Goal: Task Accomplishment & Management: Use online tool/utility

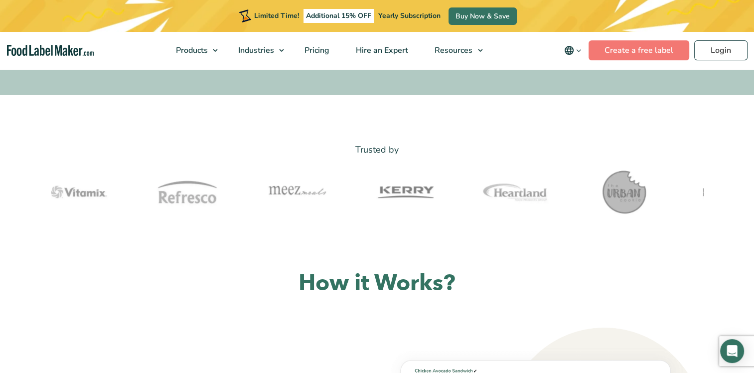
scroll to position [149, 0]
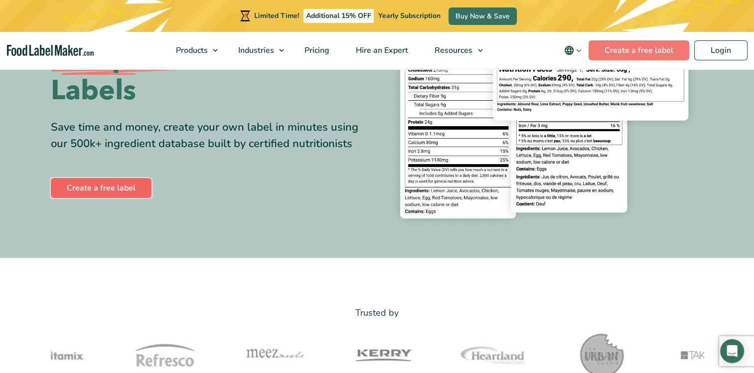
drag, startPoint x: 77, startPoint y: 192, endPoint x: 95, endPoint y: 194, distance: 18.0
click at [77, 192] on link "Create a free label" at bounding box center [101, 188] width 101 height 20
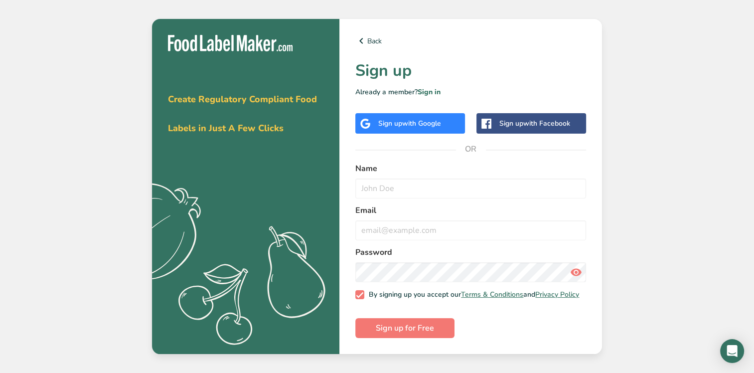
click at [438, 123] on span "with Google" at bounding box center [421, 123] width 39 height 9
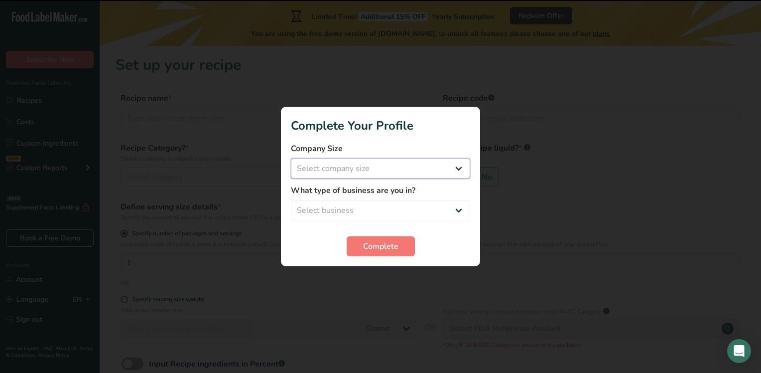
click at [361, 170] on select "Select company size Fewer than 10 Employees 10 to 50 Employees 51 to 500 Employ…" at bounding box center [380, 168] width 179 height 20
click at [413, 136] on section "Complete Your Profile Company Size Select company size Fewer than 10 Employees …" at bounding box center [380, 186] width 199 height 159
click at [405, 213] on select "Select business Packaged Food Manufacturer Restaurant & Cafe Bakery Meal Plans …" at bounding box center [380, 210] width 179 height 20
click at [437, 156] on div "Company Size Select company size Fewer than 10 Employees 10 to 50 Employees 51 …" at bounding box center [380, 160] width 179 height 36
click at [405, 169] on select "Select company size Fewer than 10 Employees 10 to 50 Employees 51 to 500 Employ…" at bounding box center [380, 168] width 179 height 20
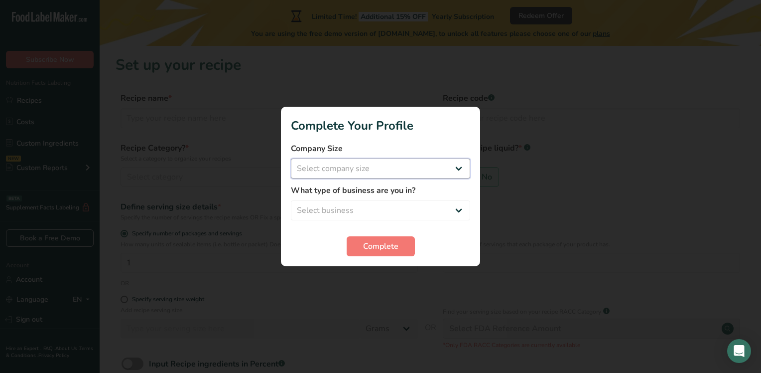
select select "1"
click at [291, 158] on select "Select company size Fewer than 10 Employees 10 to 50 Employees 51 to 500 Employ…" at bounding box center [380, 168] width 179 height 20
click at [400, 215] on select "Select business Packaged Food Manufacturer Restaurant & Cafe Bakery Meal Plans …" at bounding box center [380, 210] width 179 height 20
select select "8"
click at [291, 200] on select "Select business Packaged Food Manufacturer Restaurant & Cafe Bakery Meal Plans …" at bounding box center [380, 210] width 179 height 20
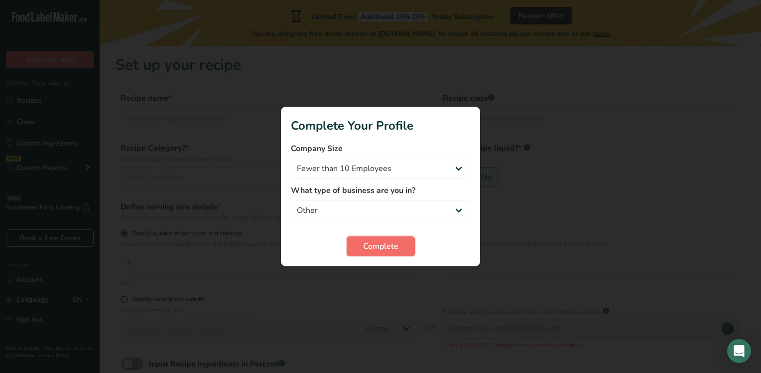
click at [377, 243] on span "Complete" at bounding box center [380, 246] width 35 height 12
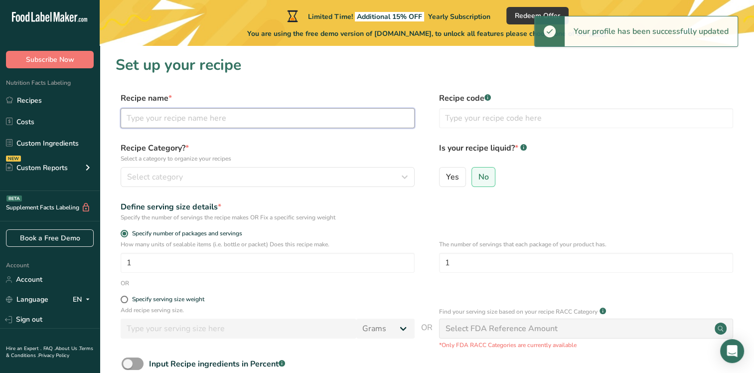
click at [191, 121] on input "text" at bounding box center [268, 118] width 294 height 20
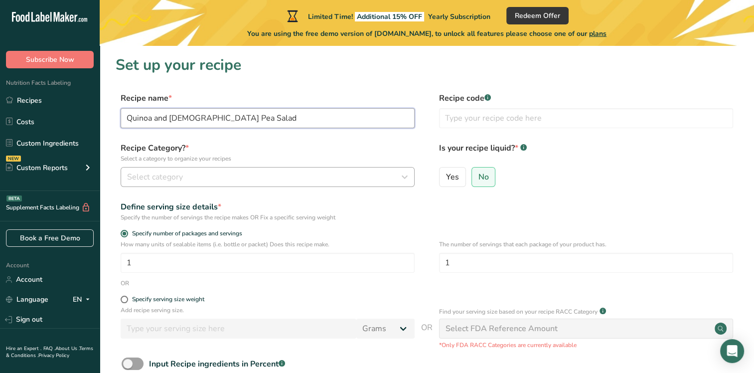
type input "Quinoa and [DEMOGRAPHIC_DATA] Pea Salad"
click at [178, 168] on button "Select category" at bounding box center [268, 177] width 294 height 20
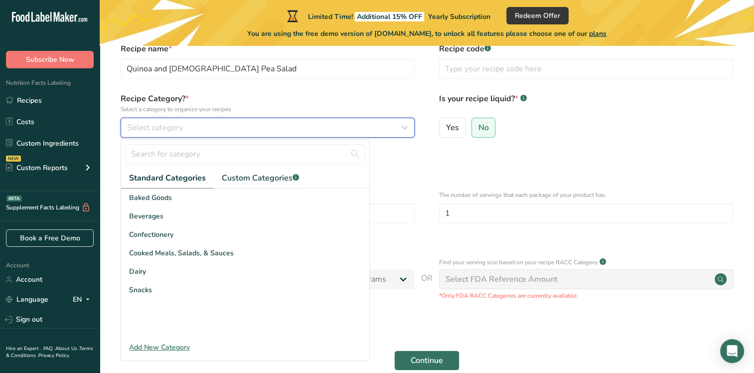
scroll to position [50, 0]
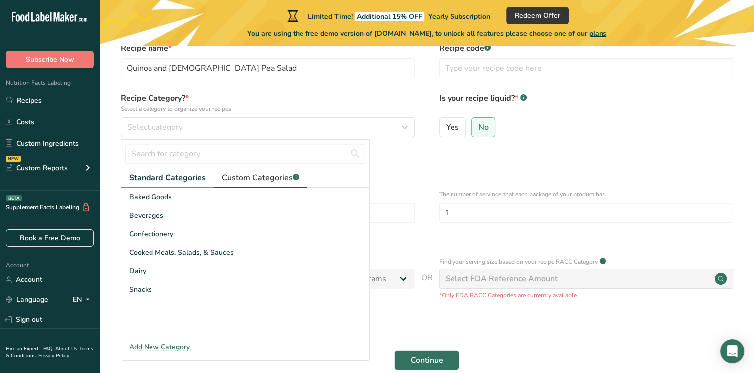
click at [250, 174] on span "Custom Categories .a-a{fill:#347362;}.b-a{fill:#fff;}" at bounding box center [260, 177] width 77 height 12
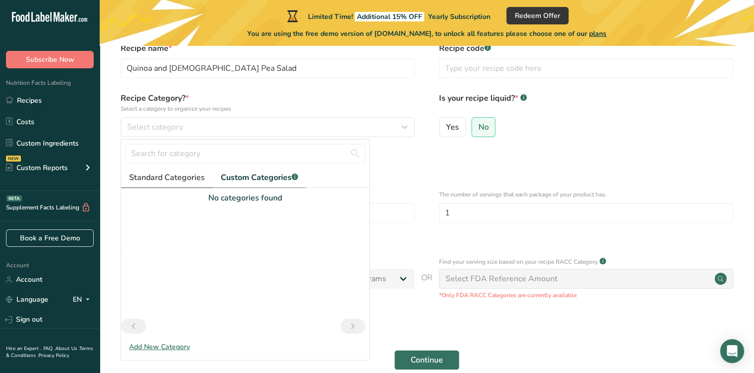
click at [173, 176] on span "Standard Categories" at bounding box center [167, 177] width 76 height 12
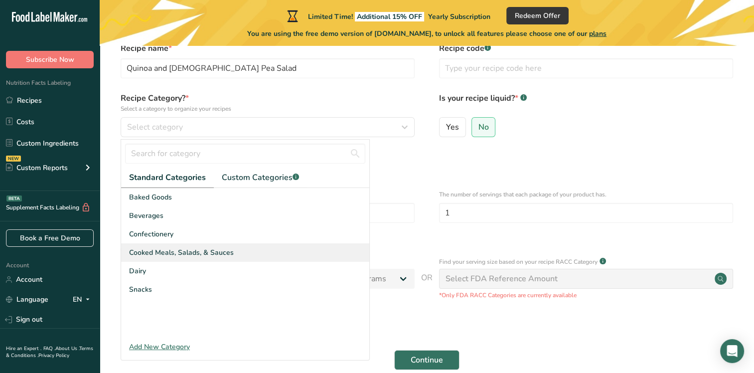
click at [165, 254] on span "Cooked Meals, Salads, & Sauces" at bounding box center [181, 252] width 105 height 10
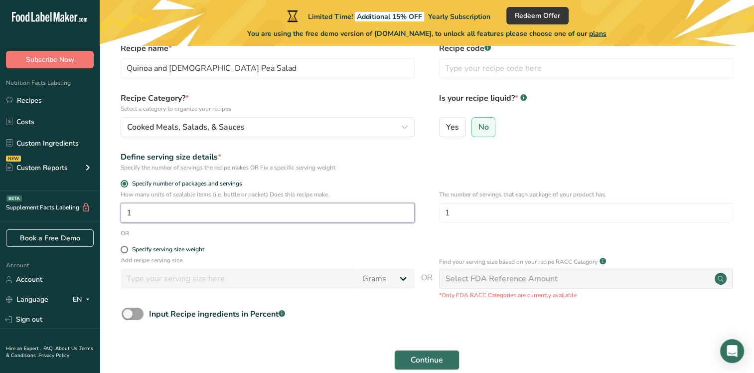
click at [137, 212] on input "1" at bounding box center [268, 213] width 294 height 20
drag, startPoint x: 153, startPoint y: 220, endPoint x: 108, endPoint y: 210, distance: 46.5
click at [108, 210] on section "Set up your recipe Recipe name * Quinoa and [DEMOGRAPHIC_DATA] Pea Salad Recipe…" at bounding box center [427, 194] width 654 height 396
type input "5"
click at [340, 149] on form "Recipe name * Quinoa and [DEMOGRAPHIC_DATA] Pea Salad Recipe code .a-a{fill:#34…" at bounding box center [427, 208] width 622 height 333
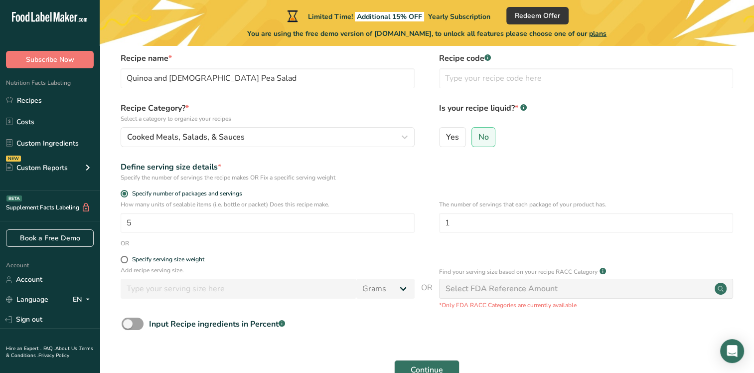
scroll to position [101, 0]
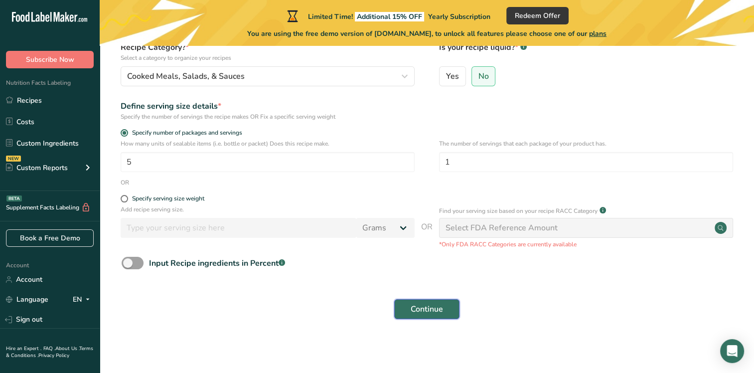
click at [423, 304] on span "Continue" at bounding box center [427, 309] width 32 height 12
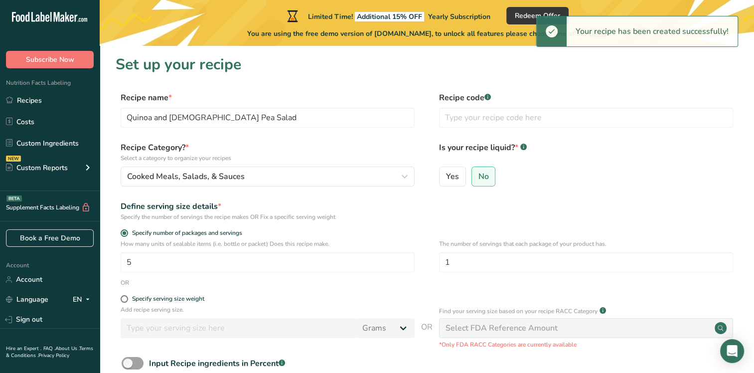
scroll to position [0, 0]
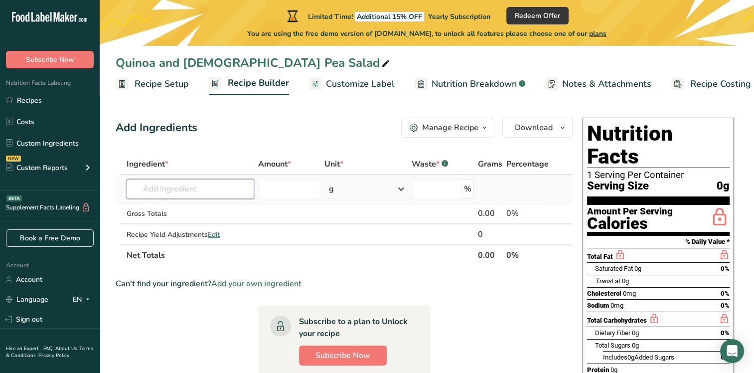
click at [174, 186] on input "text" at bounding box center [191, 189] width 128 height 20
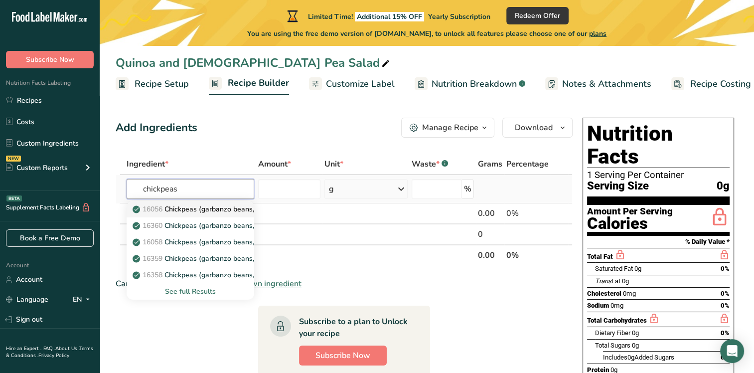
type input "chickpeas"
click at [193, 209] on p "16056 Chickpeas (garbanzo beans, bengal gram), mature seeds, raw" at bounding box center [249, 209] width 228 height 10
type input "Chickpeas (garbanzo beans, bengal gram), mature seeds, raw"
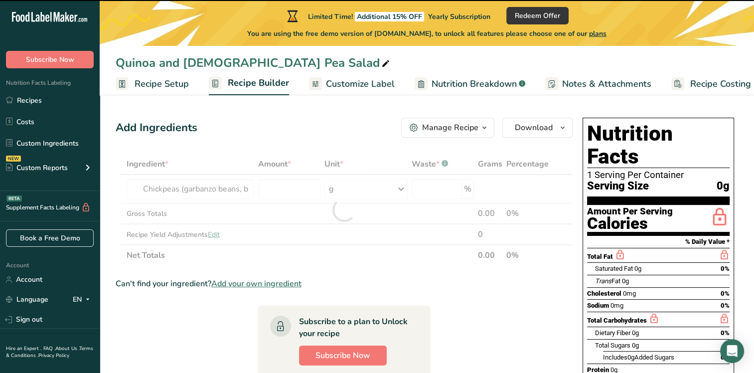
type input "0"
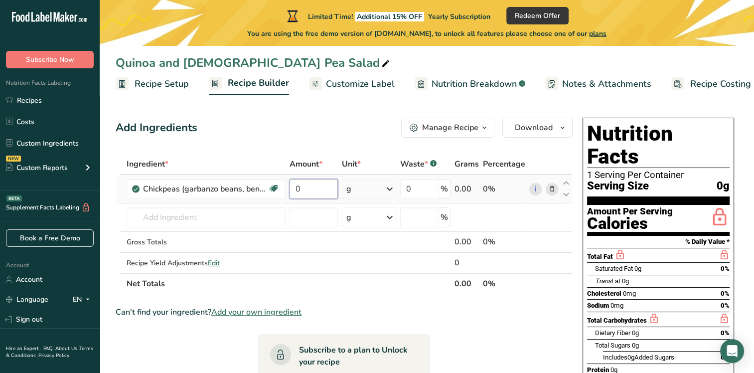
click at [322, 187] on input "0" at bounding box center [313, 189] width 48 height 20
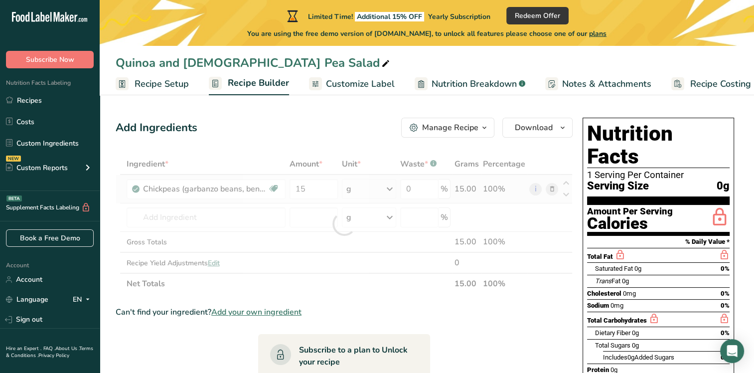
click at [389, 184] on div "Ingredient * Amount * Unit * Waste * .a-a{fill:#347362;}.b-a{fill:#fff;} Grams …" at bounding box center [344, 223] width 457 height 140
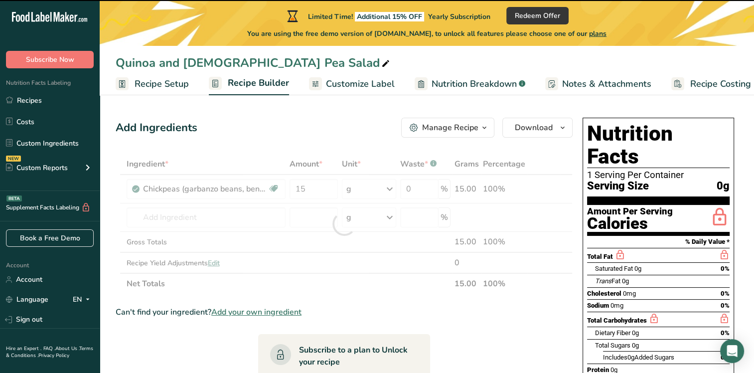
click at [394, 188] on div at bounding box center [344, 223] width 457 height 140
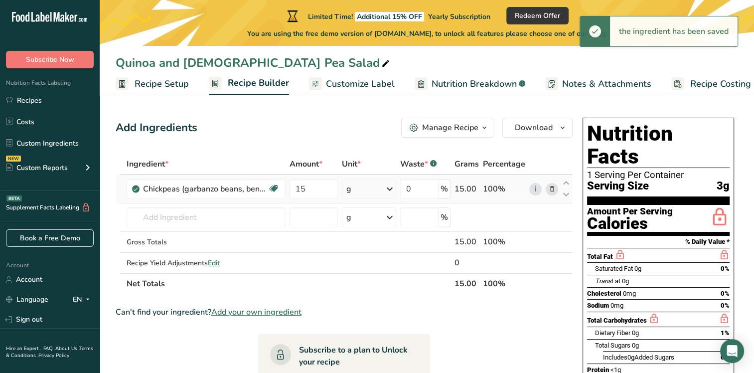
click at [388, 186] on icon at bounding box center [390, 189] width 12 height 18
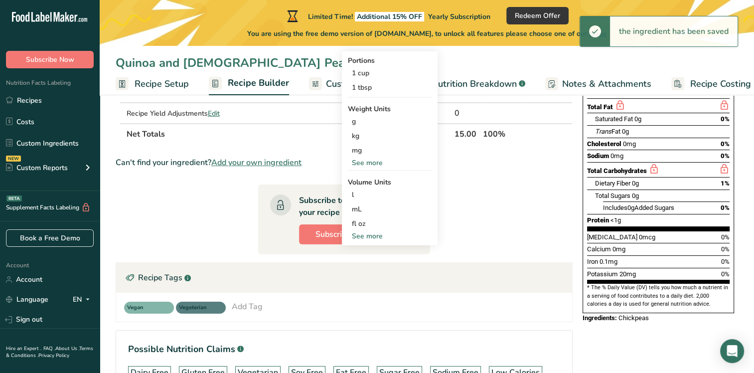
scroll to position [100, 0]
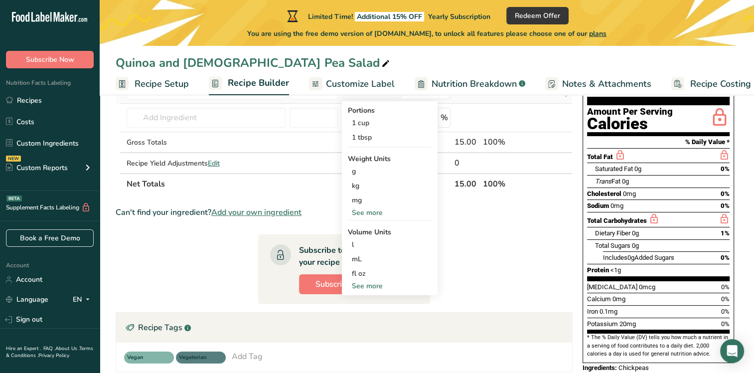
click at [370, 281] on div "See more" at bounding box center [390, 286] width 84 height 10
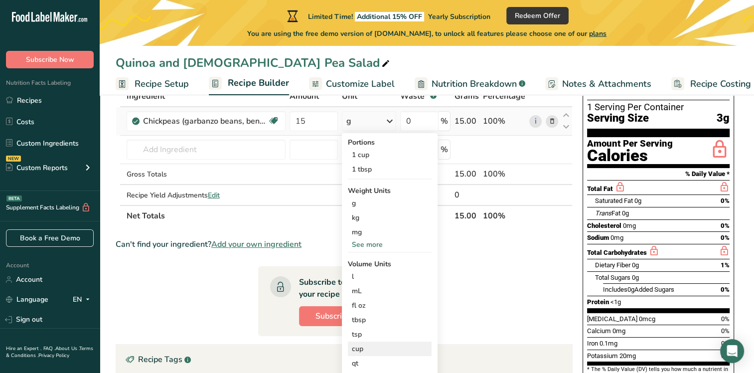
scroll to position [50, 0]
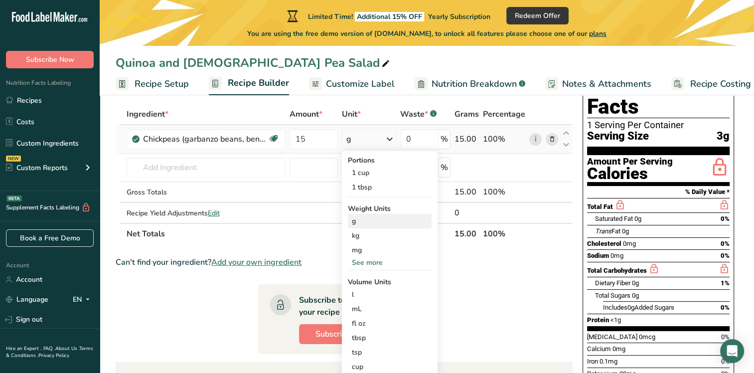
click at [362, 226] on div "g" at bounding box center [390, 221] width 84 height 14
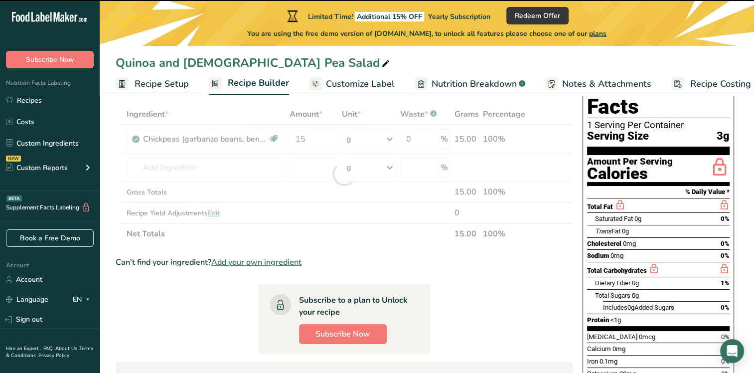
click at [317, 134] on div at bounding box center [344, 174] width 457 height 140
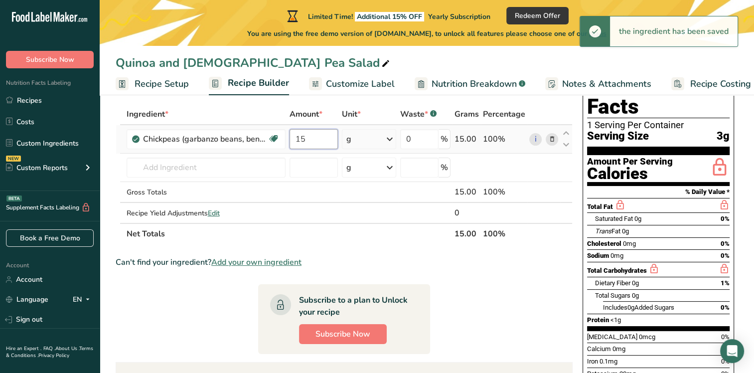
drag, startPoint x: 311, startPoint y: 137, endPoint x: 288, endPoint y: 137, distance: 22.4
click at [289, 137] on input "15" at bounding box center [313, 139] width 48 height 20
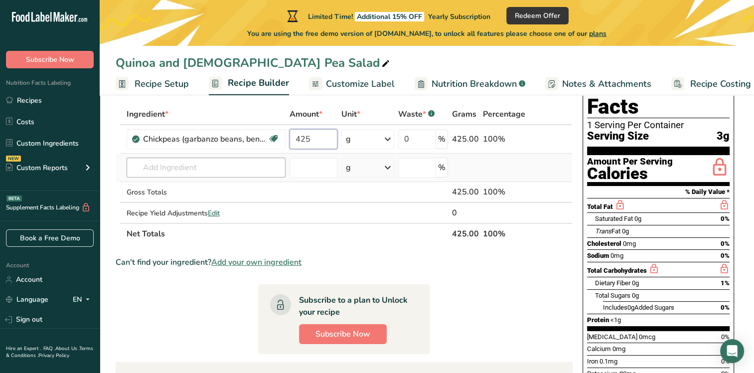
type input "425"
click at [195, 166] on div "Ingredient * Amount * Unit * Waste * .a-a{fill:#347362;}.b-a{fill:#fff;} Grams …" at bounding box center [344, 174] width 457 height 140
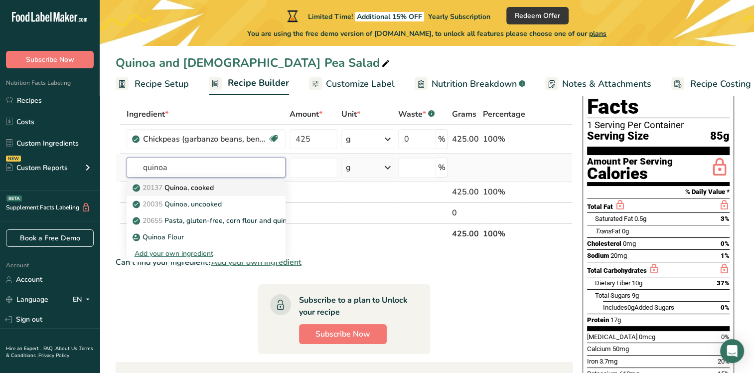
type input "quinoa"
click at [210, 188] on p "20137 Quinoa, cooked" at bounding box center [174, 187] width 79 height 10
type input "Quinoa, cooked"
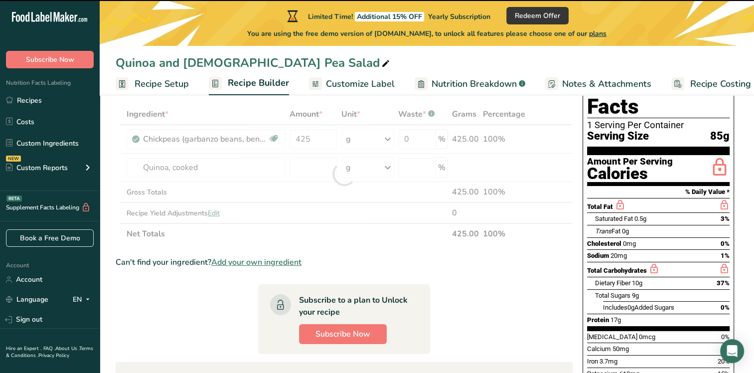
type input "0"
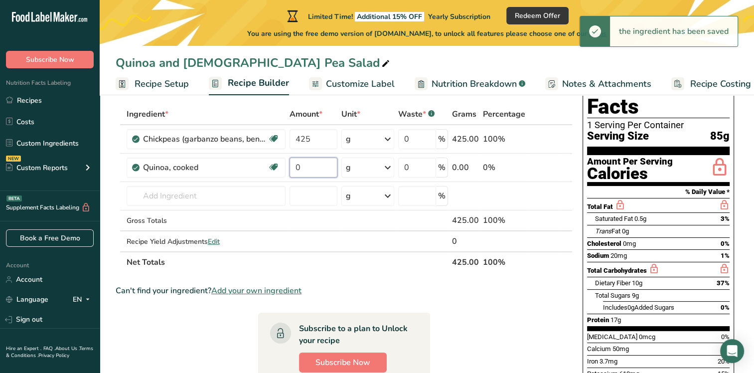
click at [313, 166] on input "0" at bounding box center [313, 167] width 48 height 20
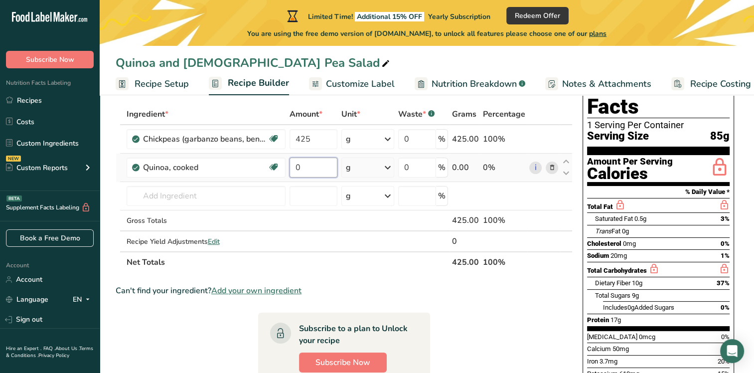
drag, startPoint x: 311, startPoint y: 167, endPoint x: 285, endPoint y: 166, distance: 25.9
click at [285, 166] on tr "Quinoa, cooked Plant-based Protein Dairy free Gluten free Vegan Vegetarian Soy …" at bounding box center [344, 167] width 456 height 28
type input "3"
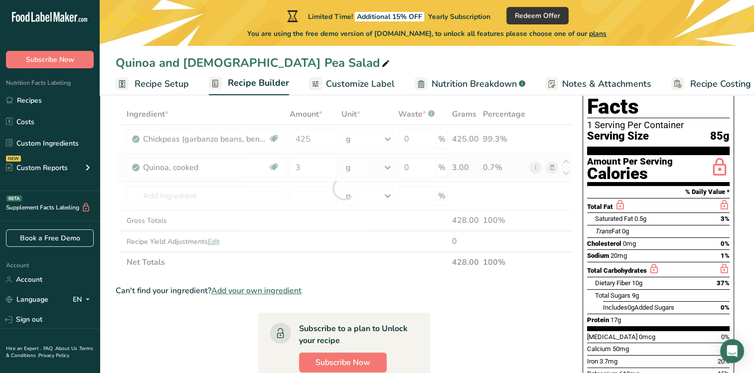
click at [387, 166] on div "Ingredient * Amount * Unit * Waste * .a-a{fill:#347362;}.b-a{fill:#fff;} Grams …" at bounding box center [344, 188] width 457 height 169
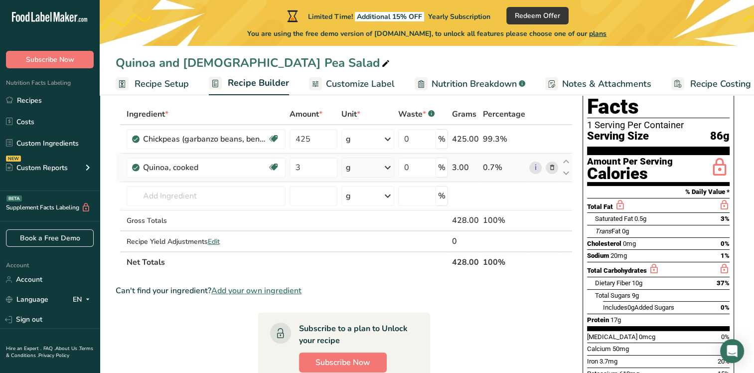
click at [386, 166] on icon at bounding box center [388, 167] width 12 height 18
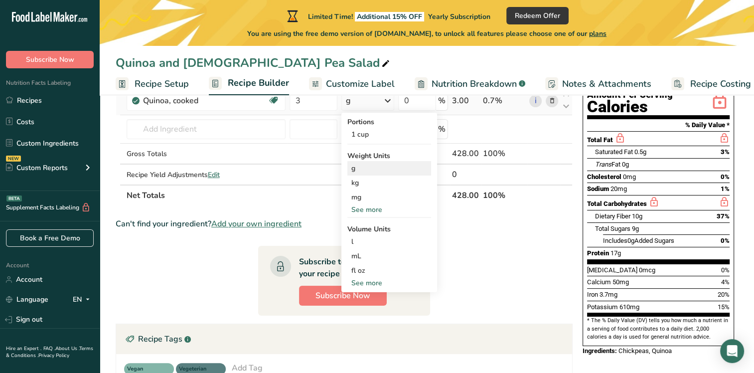
scroll to position [100, 0]
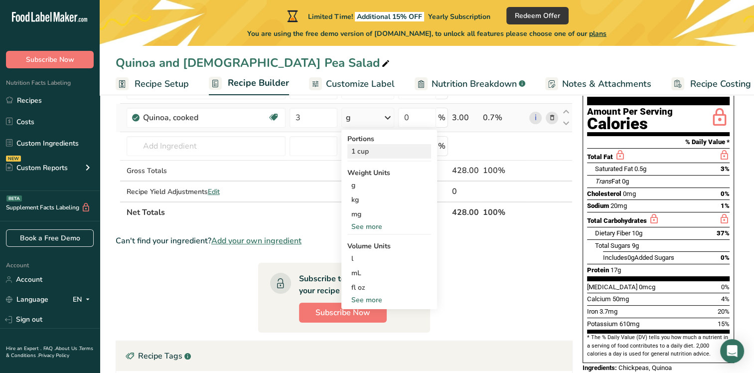
click at [368, 148] on div "1 cup" at bounding box center [389, 151] width 84 height 14
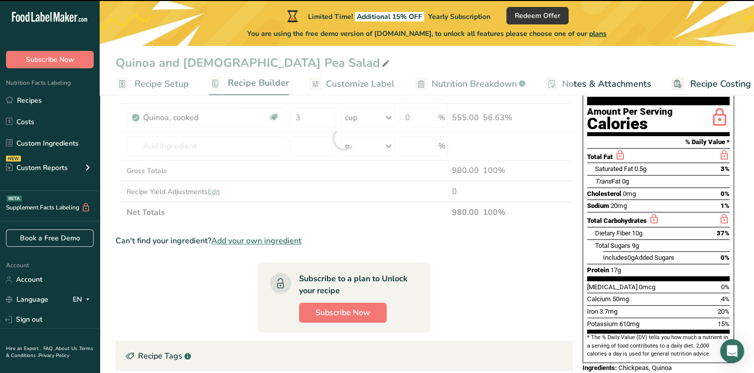
scroll to position [0, 0]
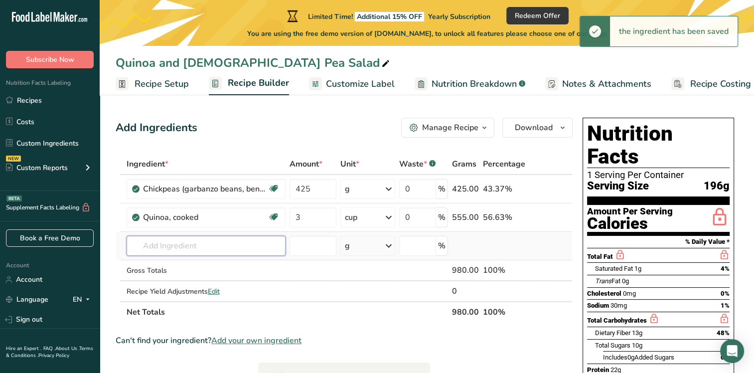
click at [204, 248] on input "text" at bounding box center [206, 246] width 159 height 20
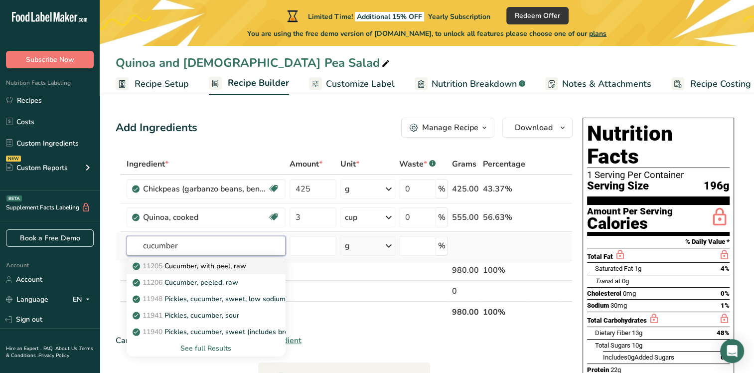
type input "cucumber"
click at [204, 266] on p "11205 Cucumber, with peel, raw" at bounding box center [191, 266] width 112 height 10
type input "Cucumber, with peel, raw"
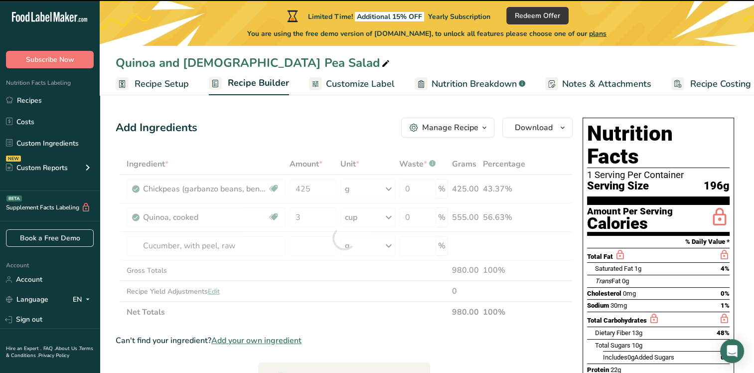
type input "0"
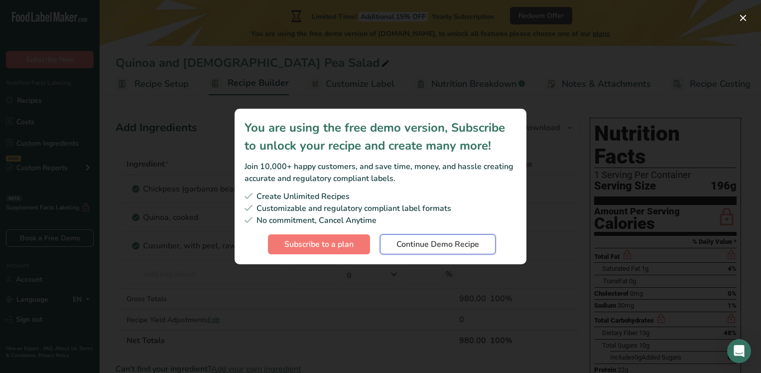
click at [436, 246] on span "Continue Demo Recipe" at bounding box center [438, 244] width 83 height 12
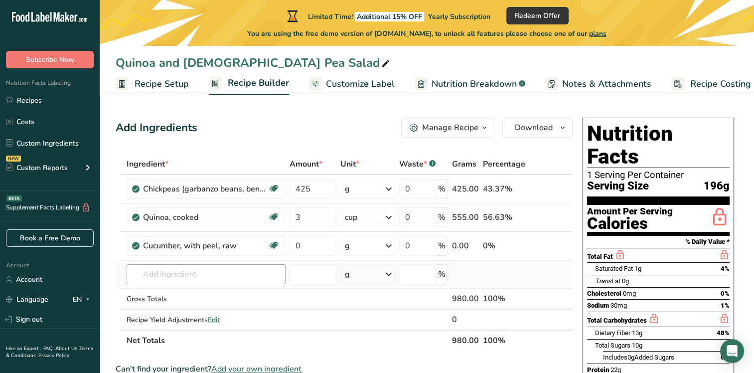
scroll to position [50, 0]
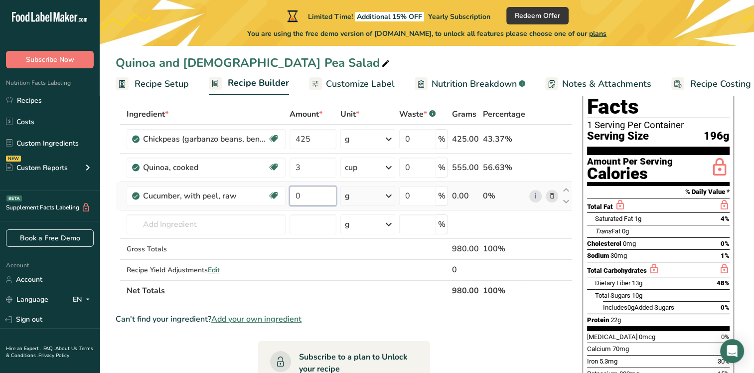
click at [311, 189] on input "0" at bounding box center [312, 196] width 47 height 20
click at [307, 195] on input "0" at bounding box center [312, 196] width 47 height 20
click at [367, 194] on div "Ingredient * Amount * Unit * Waste * .a-a{fill:#347362;}.b-a{fill:#fff;} Grams …" at bounding box center [344, 202] width 457 height 197
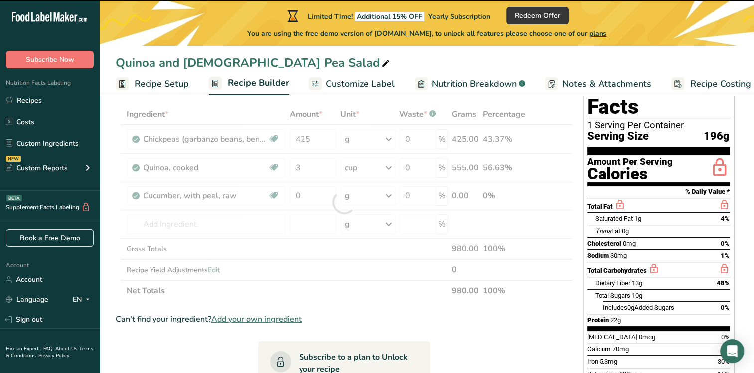
click at [394, 192] on div at bounding box center [344, 202] width 457 height 197
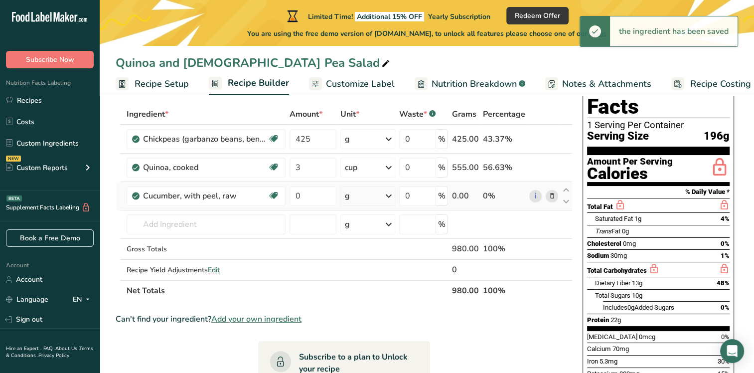
click at [391, 193] on icon at bounding box center [389, 196] width 12 height 18
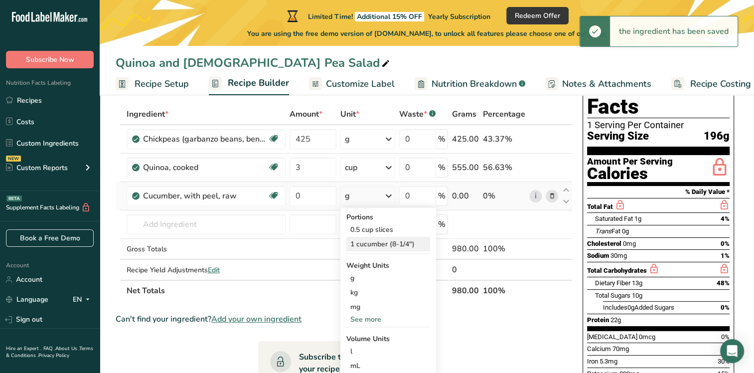
click at [376, 242] on div "1 cucumber (8-1/4")" at bounding box center [388, 244] width 84 height 14
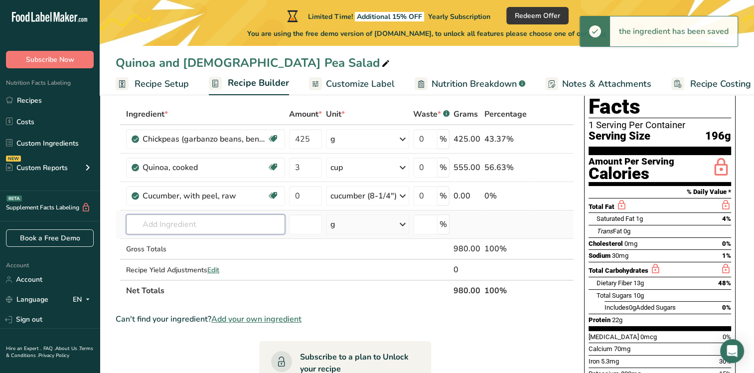
click at [190, 228] on input "text" at bounding box center [205, 224] width 159 height 20
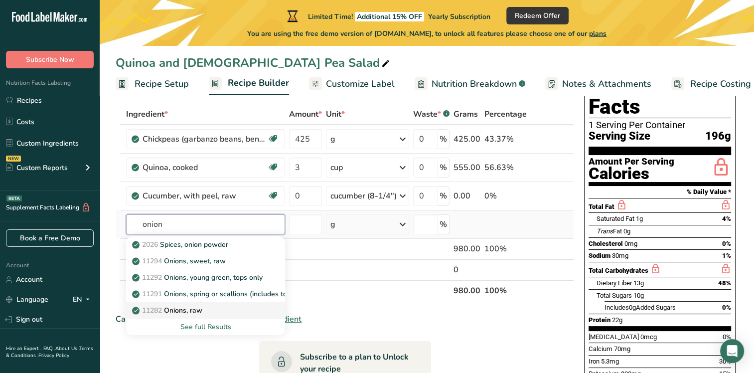
type input "onion"
click at [195, 308] on p "11282 Onions, raw" at bounding box center [168, 310] width 68 height 10
type input "Onions, raw"
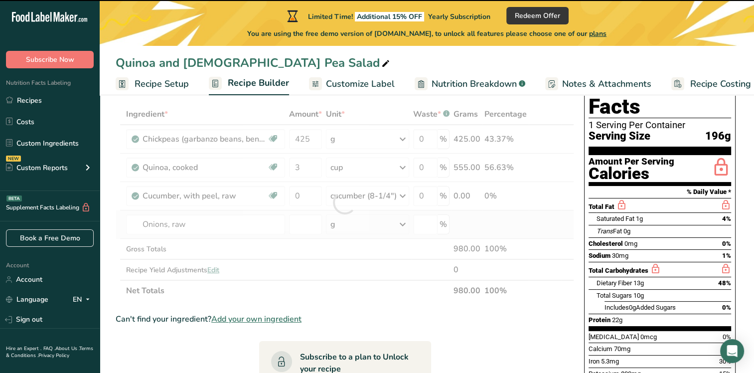
type input "0"
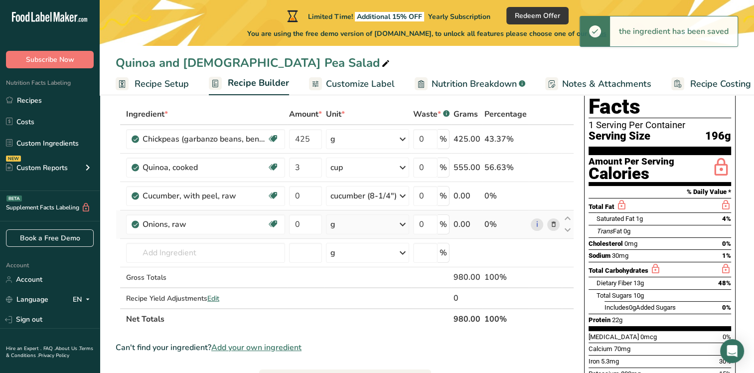
click at [405, 216] on icon at bounding box center [403, 224] width 12 height 18
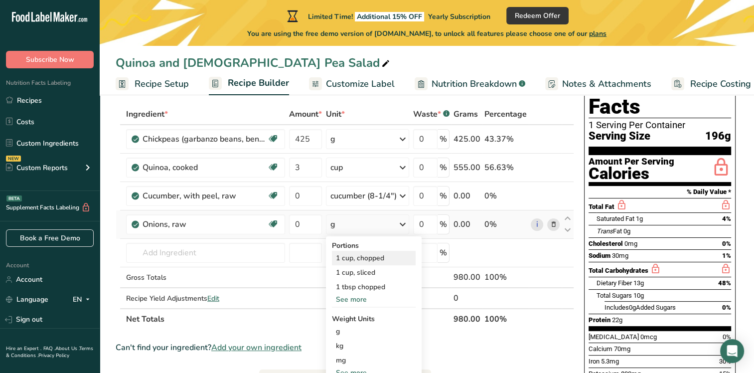
click at [375, 256] on div "1 cup, chopped" at bounding box center [374, 258] width 84 height 14
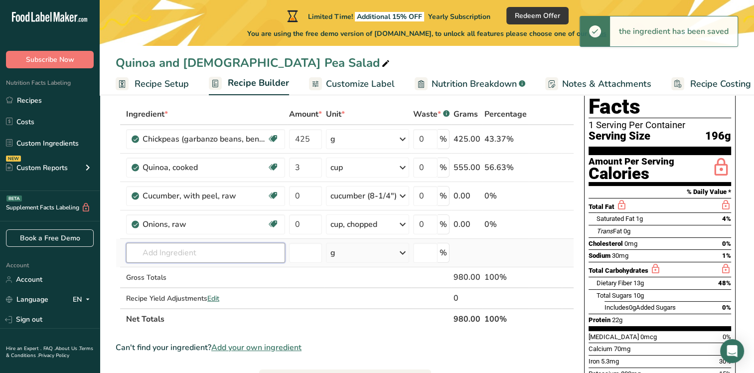
click at [207, 255] on input "text" at bounding box center [205, 253] width 159 height 20
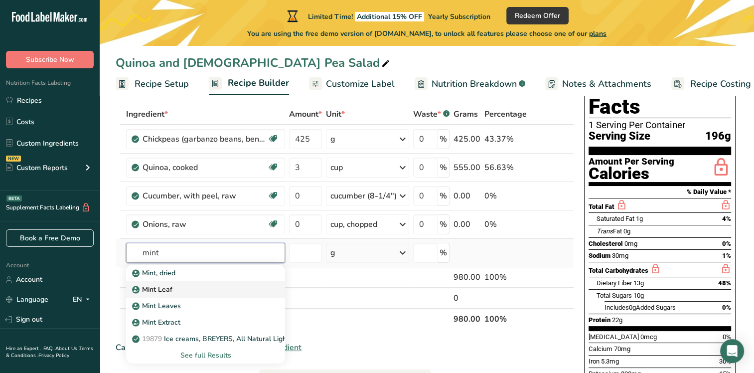
type input "mint"
click at [172, 288] on div "Mint Leaf" at bounding box center [197, 289] width 127 height 10
type input "Mint Leaf"
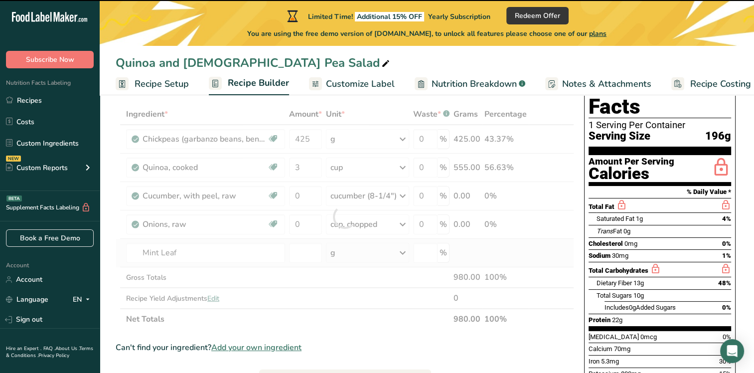
type input "0"
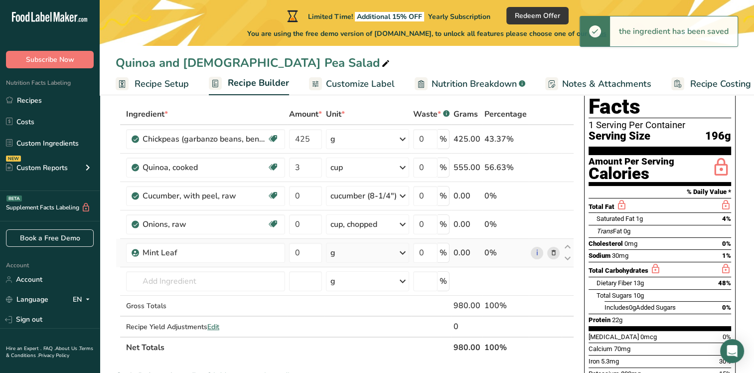
click at [406, 251] on icon at bounding box center [403, 253] width 12 height 18
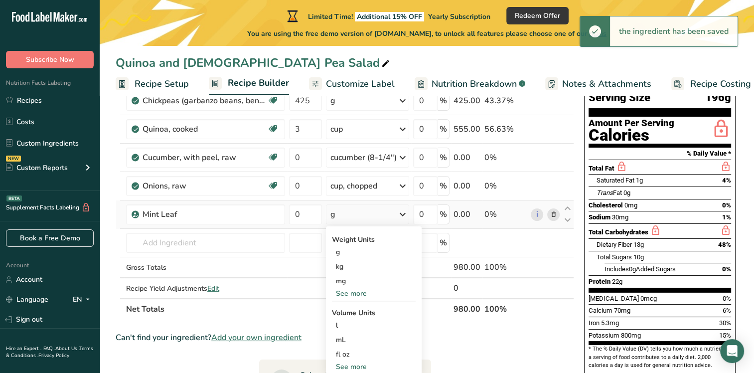
scroll to position [149, 0]
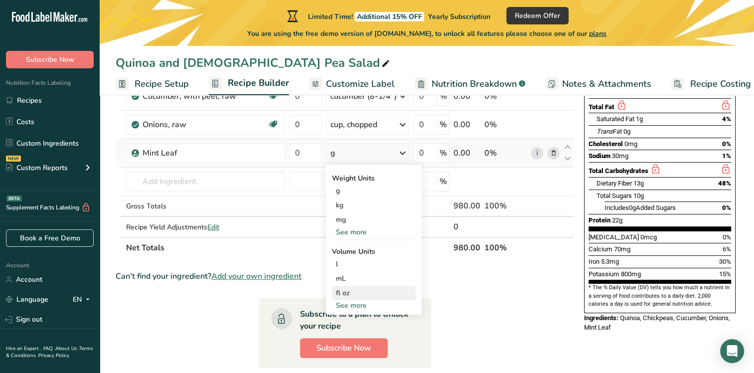
click at [349, 291] on div "fl oz" at bounding box center [374, 292] width 76 height 10
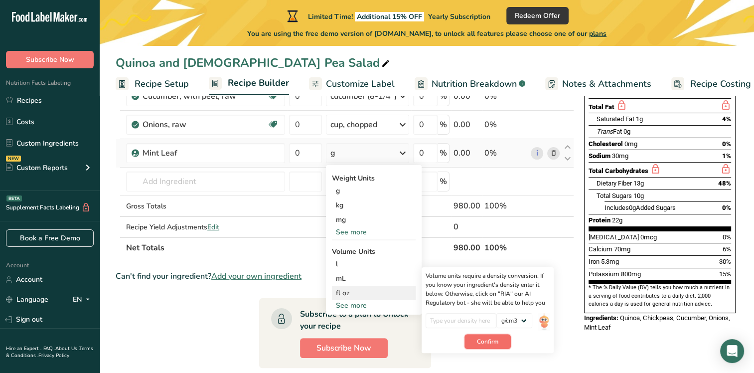
drag, startPoint x: 490, startPoint y: 346, endPoint x: 481, endPoint y: 338, distance: 12.4
click at [493, 344] on button "Confirm" at bounding box center [487, 341] width 46 height 15
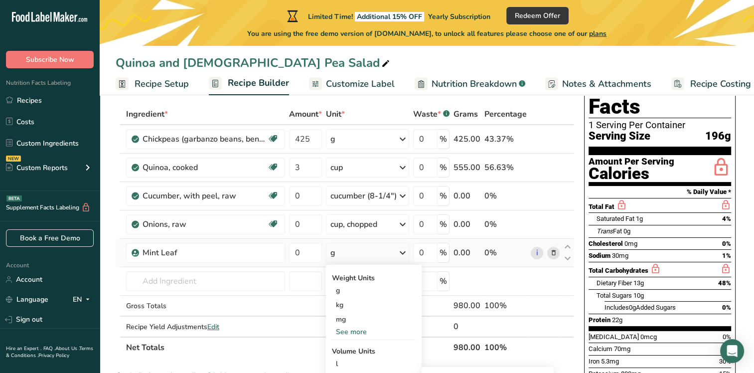
click at [328, 239] on td "g Weight Units g kg mg See more Volume Units l Volume units require a density c…" at bounding box center [367, 253] width 87 height 28
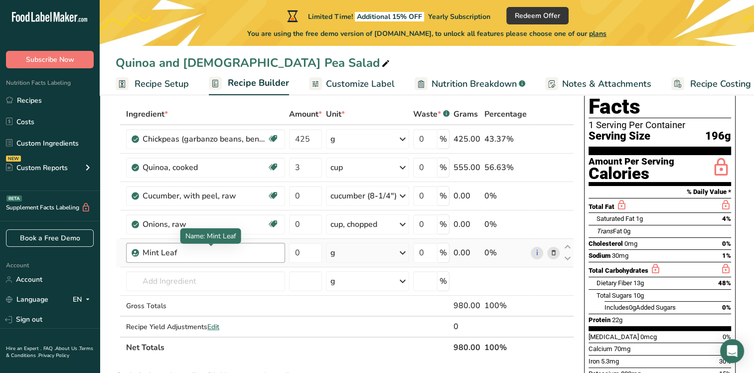
click at [227, 253] on div "Mint Leaf" at bounding box center [204, 253] width 125 height 12
click at [211, 255] on div "Mint Leaf" at bounding box center [204, 253] width 125 height 12
click at [189, 249] on div "Mint Leaf" at bounding box center [204, 253] width 125 height 12
click at [176, 251] on div "Mint Leaf" at bounding box center [204, 253] width 125 height 12
drag, startPoint x: 179, startPoint y: 251, endPoint x: 113, endPoint y: 248, distance: 65.8
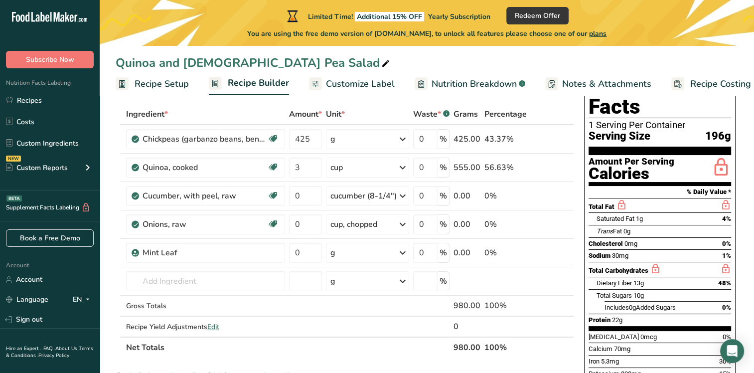
click at [113, 248] on section "Add Ingredients Manage Recipe Delete Recipe Duplicate Recipe Scale Recipe Save …" at bounding box center [427, 362] width 654 height 628
drag, startPoint x: 113, startPoint y: 248, endPoint x: 192, endPoint y: 309, distance: 100.5
click at [192, 309] on td "Gross Totals" at bounding box center [205, 305] width 163 height 21
click at [177, 250] on div "Mint Leaf" at bounding box center [204, 253] width 125 height 12
click at [176, 250] on div "Mint Leaf" at bounding box center [204, 253] width 125 height 12
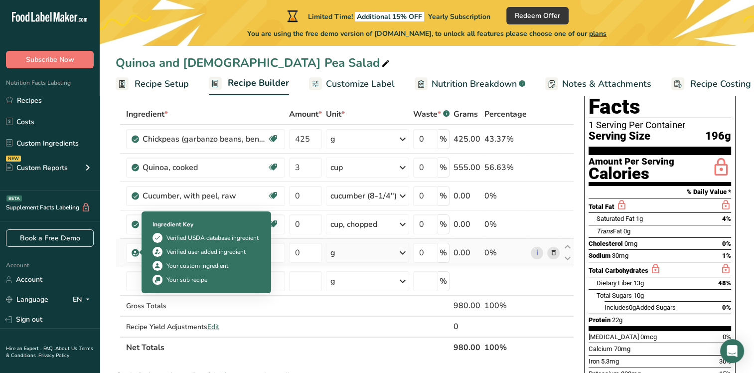
drag, startPoint x: 177, startPoint y: 251, endPoint x: 136, endPoint y: 254, distance: 41.0
click at [136, 254] on td "Mint Leaf" at bounding box center [205, 253] width 163 height 28
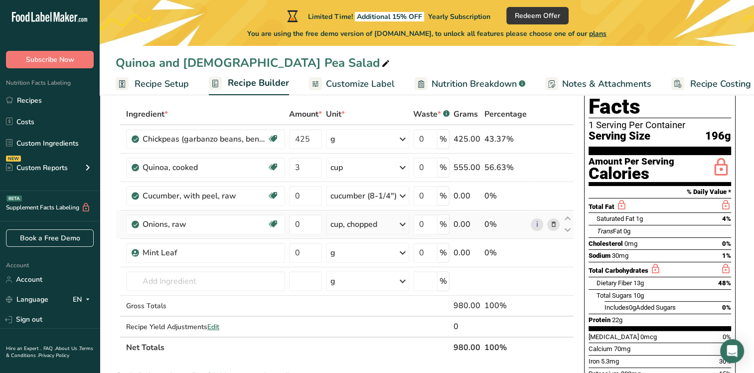
drag, startPoint x: 136, startPoint y: 254, endPoint x: 123, endPoint y: 231, distance: 26.1
click at [126, 230] on td "Onions, raw Source of Antioxidants [MEDICAL_DATA] Effect Dairy free Gluten free…" at bounding box center [205, 224] width 163 height 28
click at [186, 251] on div "Mint Leaf" at bounding box center [204, 253] width 125 height 12
click at [211, 249] on div "Mint Leaf" at bounding box center [204, 253] width 125 height 12
click at [405, 248] on icon at bounding box center [403, 253] width 12 height 18
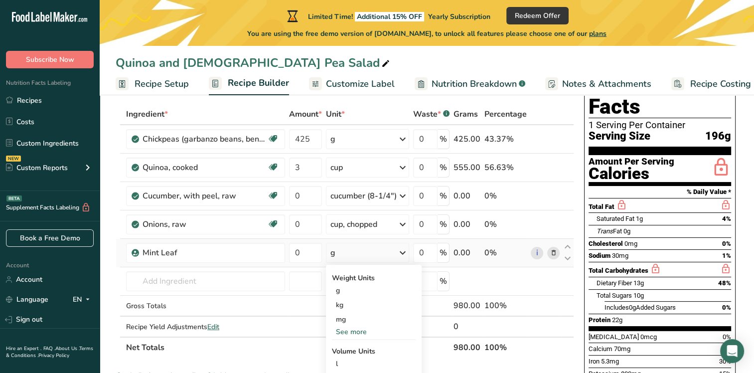
click at [361, 329] on div "See more" at bounding box center [374, 331] width 84 height 10
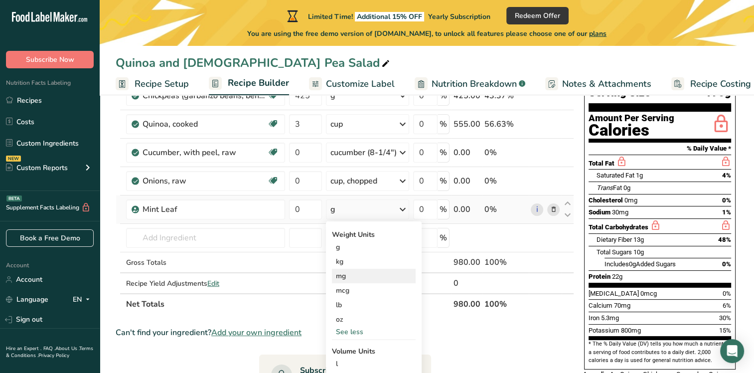
scroll to position [199, 0]
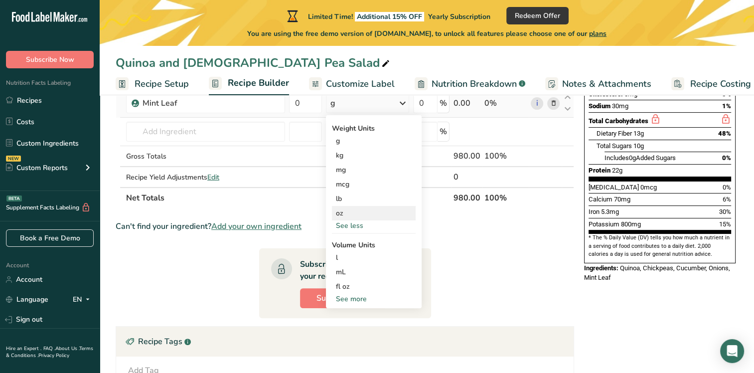
click at [347, 207] on div "oz" at bounding box center [374, 213] width 84 height 14
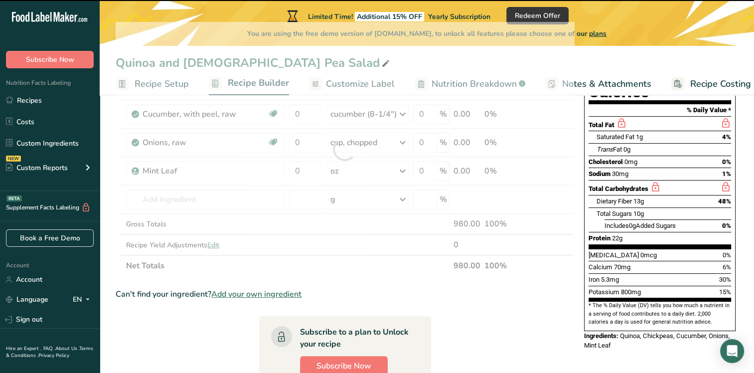
scroll to position [50, 0]
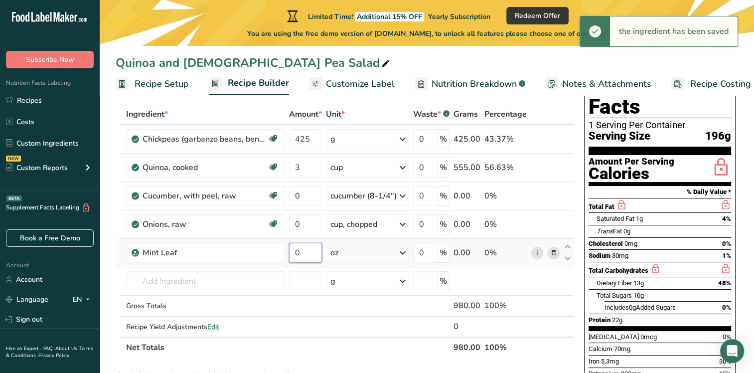
click at [305, 254] on input "0" at bounding box center [305, 253] width 33 height 20
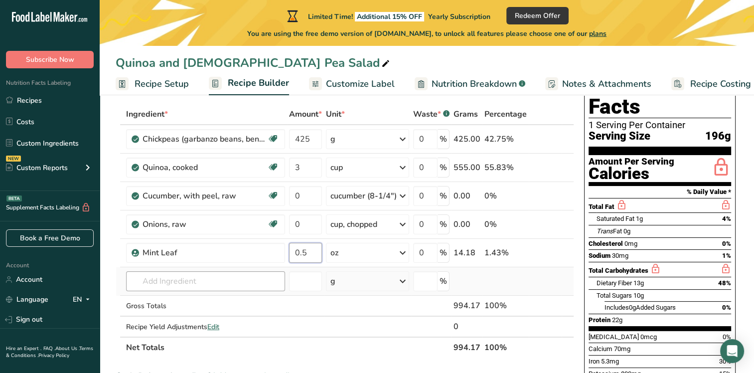
type input "0.5"
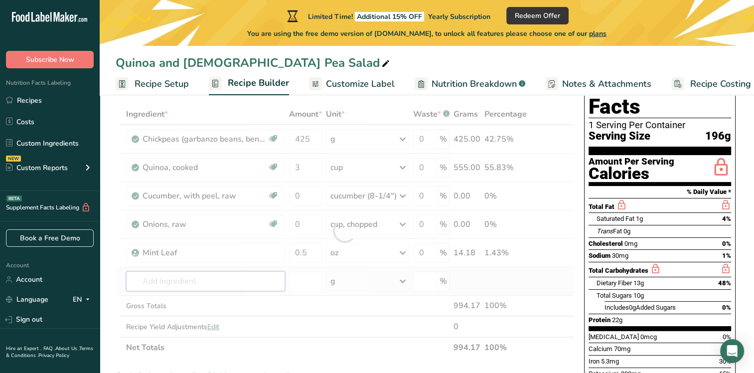
click at [142, 273] on div "Ingredient * Amount * Unit * Waste * .a-a{fill:#347362;}.b-a{fill:#fff;} Grams …" at bounding box center [345, 231] width 458 height 254
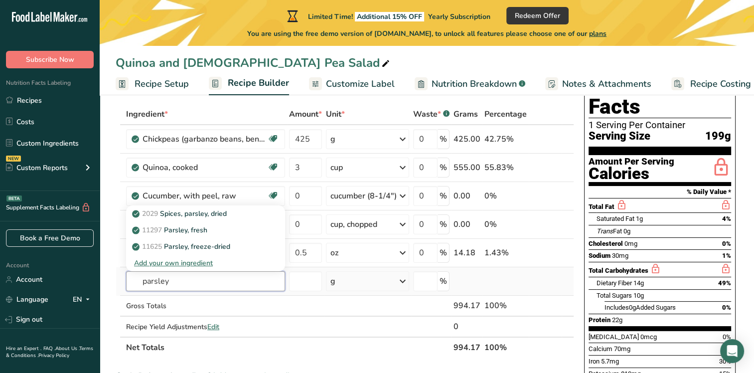
type input "parsley"
click at [334, 281] on div "g" at bounding box center [332, 281] width 5 height 12
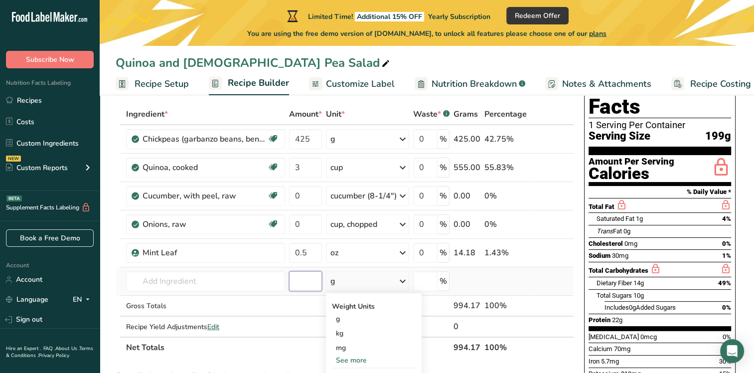
click at [311, 279] on input "number" at bounding box center [305, 281] width 33 height 20
type input "1"
click at [403, 276] on icon at bounding box center [403, 281] width 12 height 18
click at [357, 357] on div "See more" at bounding box center [374, 360] width 84 height 10
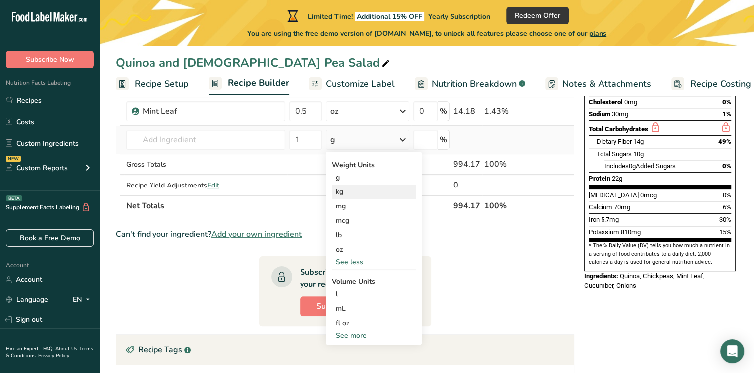
scroll to position [199, 0]
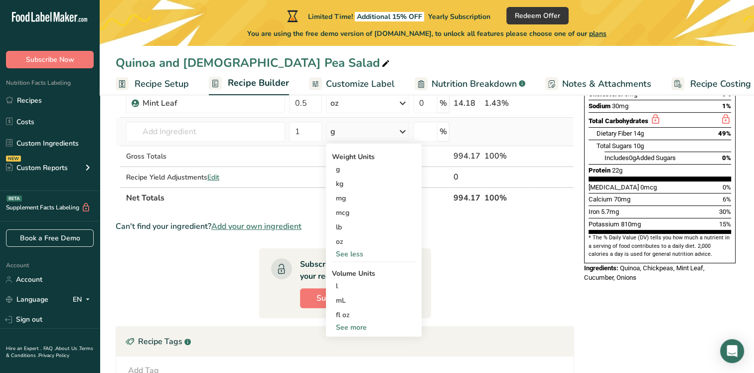
click at [355, 324] on div "See more" at bounding box center [374, 327] width 84 height 10
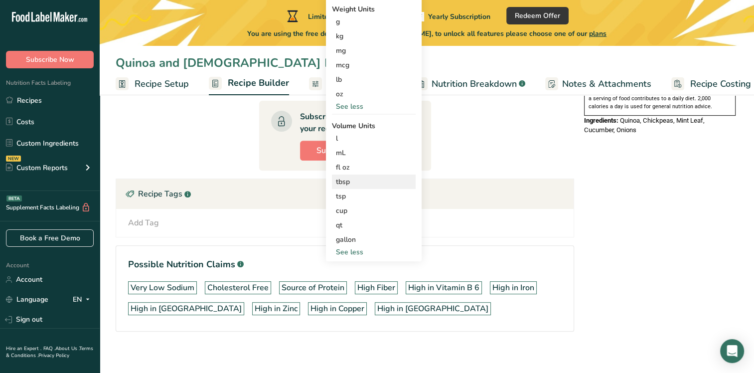
scroll to position [349, 0]
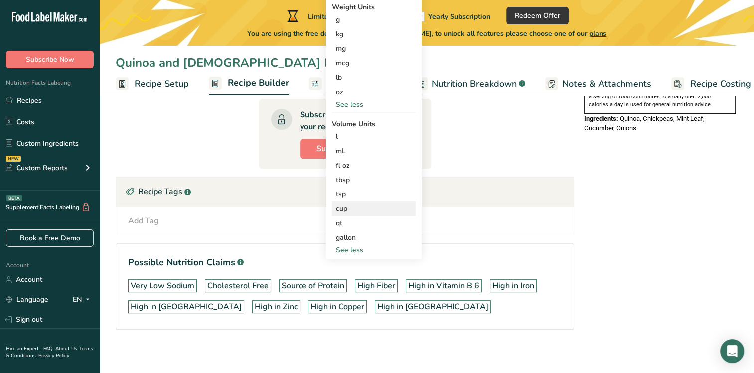
click at [348, 206] on div "cup" at bounding box center [374, 208] width 76 height 10
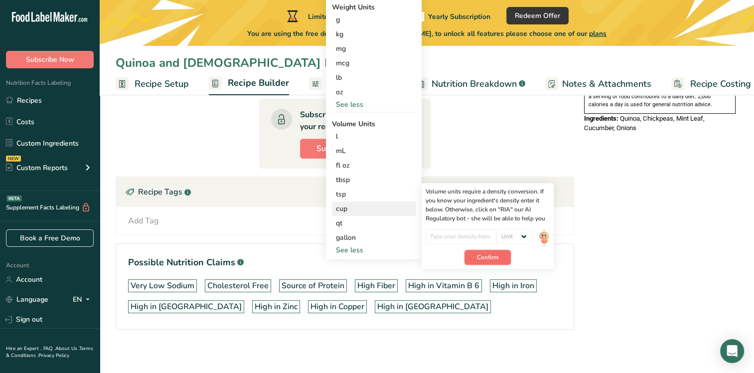
click at [490, 254] on span "Confirm" at bounding box center [487, 257] width 21 height 9
click at [493, 266] on span "Confirm" at bounding box center [487, 268] width 21 height 9
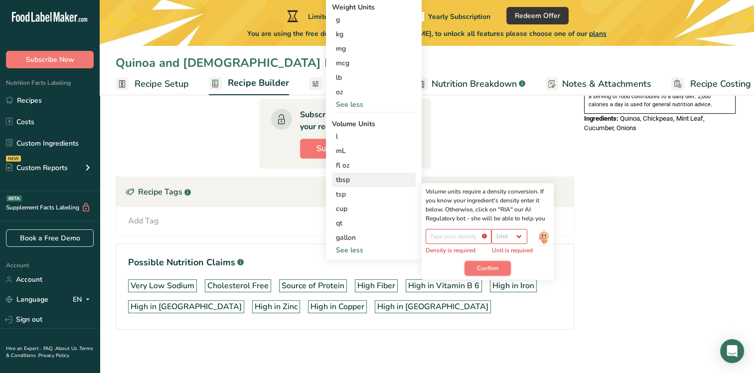
scroll to position [249, 0]
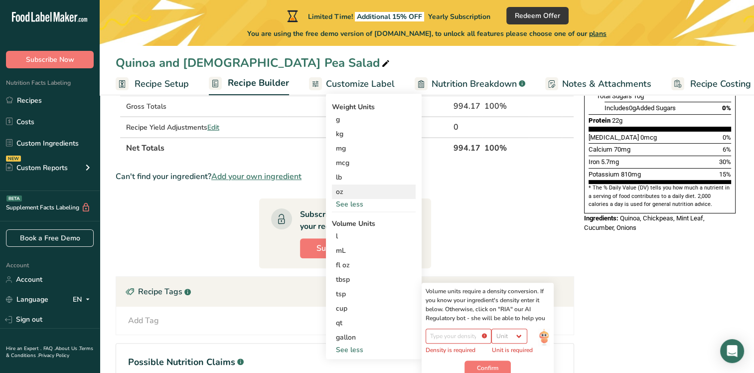
click at [341, 191] on div "oz" at bounding box center [374, 191] width 84 height 14
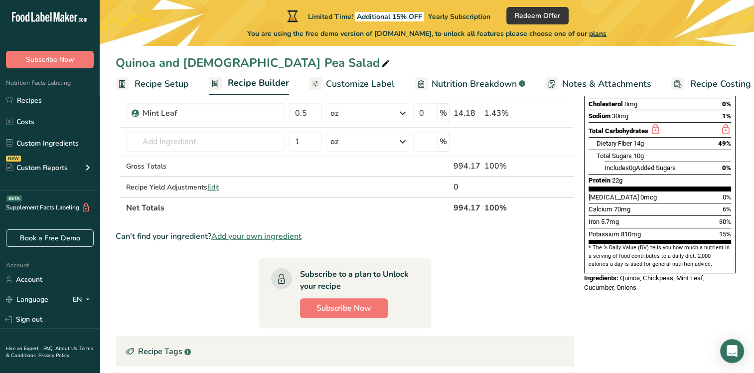
scroll to position [100, 0]
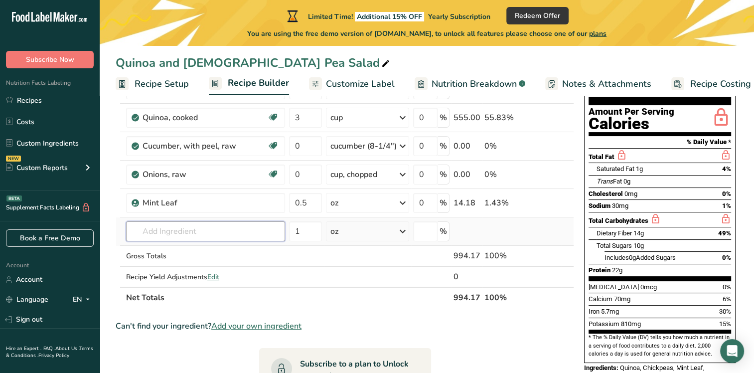
click at [207, 232] on input "text" at bounding box center [205, 231] width 159 height 20
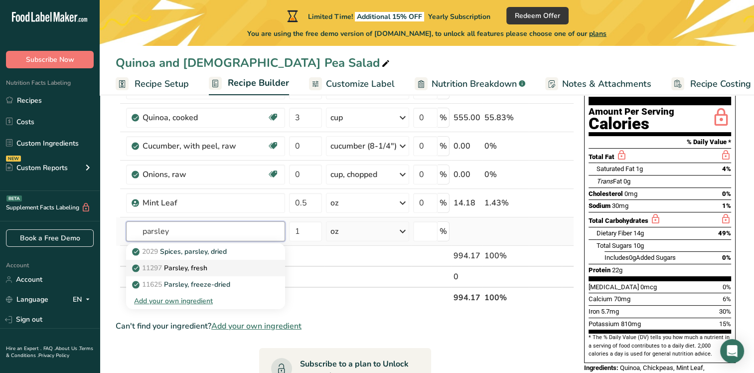
type input "parsley"
click at [195, 267] on p "11297 [GEOGRAPHIC_DATA], fresh" at bounding box center [170, 268] width 73 height 10
type input "Parsley, fresh"
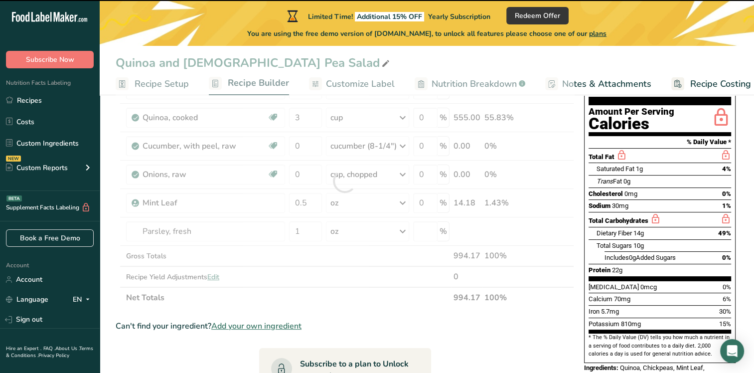
type input "0"
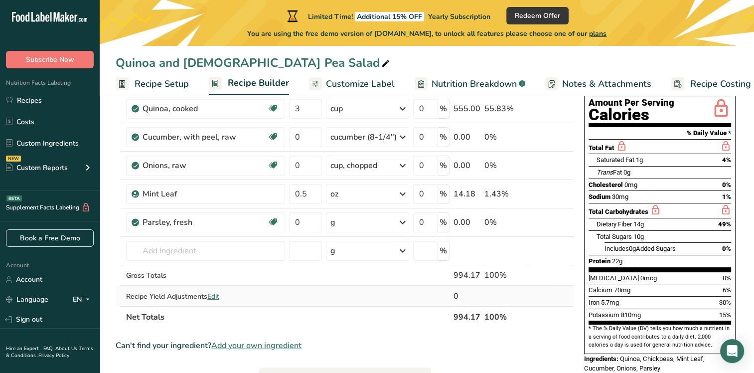
scroll to position [50, 0]
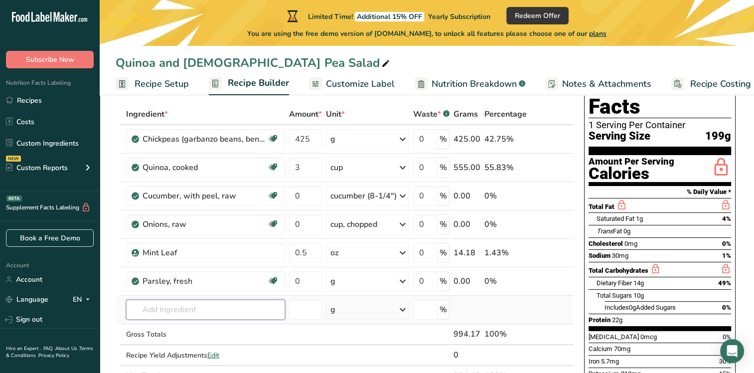
click at [171, 308] on input "text" at bounding box center [205, 309] width 159 height 20
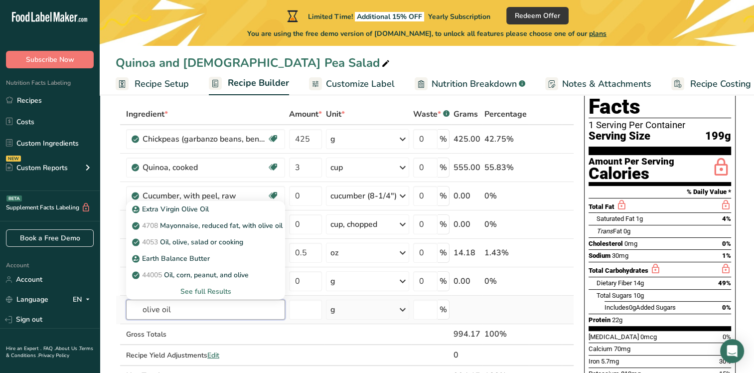
type input "olive oil"
click at [334, 307] on div "g" at bounding box center [332, 309] width 5 height 12
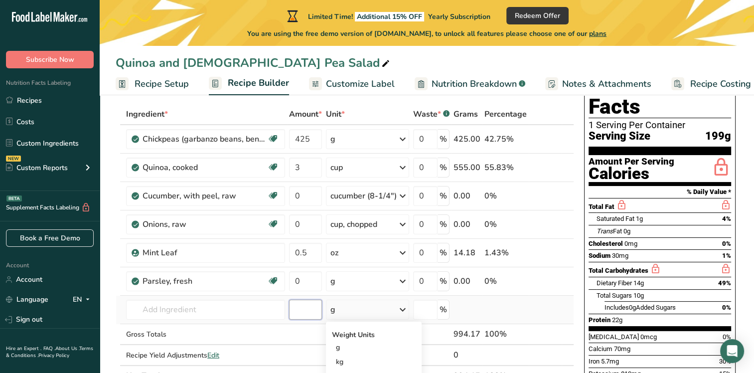
click at [313, 311] on input "number" at bounding box center [305, 309] width 33 height 20
type input "4"
click at [339, 309] on div "g" at bounding box center [367, 309] width 83 height 20
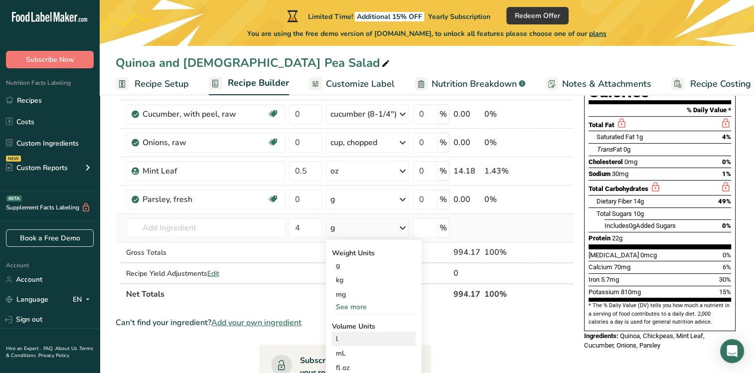
scroll to position [149, 0]
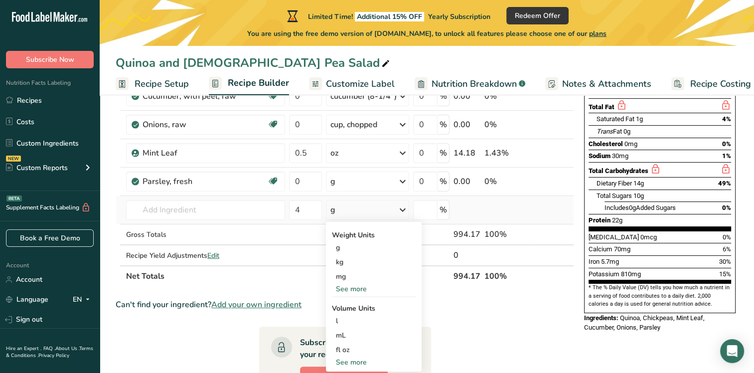
click at [356, 288] on div "See more" at bounding box center [374, 288] width 84 height 10
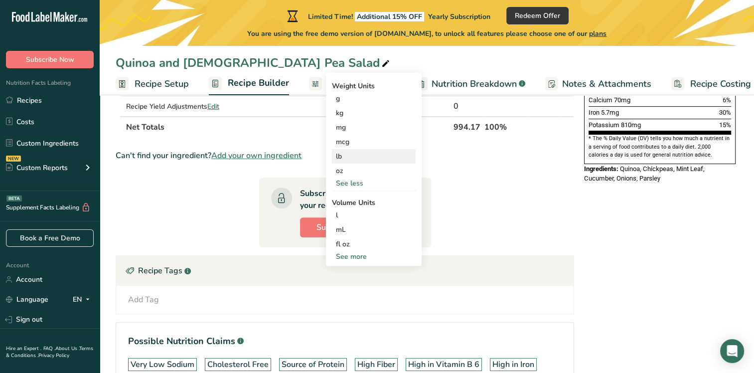
scroll to position [299, 0]
click at [353, 251] on div "See more" at bounding box center [374, 256] width 84 height 10
click at [346, 256] on div "tbsp" at bounding box center [374, 258] width 76 height 10
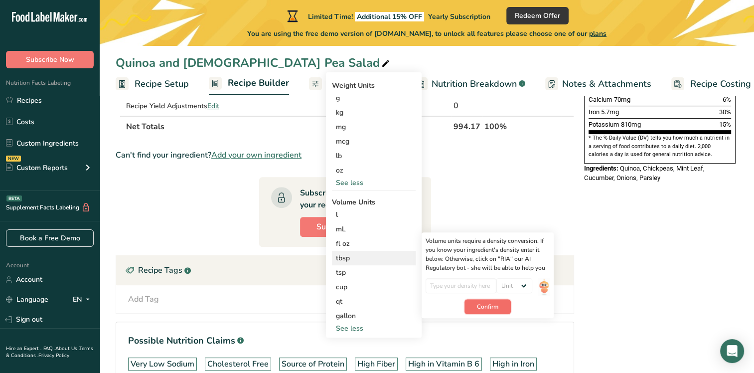
click at [487, 304] on span "Confirm" at bounding box center [487, 306] width 21 height 9
click at [464, 288] on input "number" at bounding box center [458, 285] width 66 height 15
click at [524, 281] on select "Unit lb/ft3 g/cm3" at bounding box center [509, 285] width 36 height 15
click at [558, 323] on section "Possible Nutrition Claims .a-a{fill:#347362;}.b-a{fill:#fff;} Very Low Sodium […" at bounding box center [345, 364] width 458 height 86
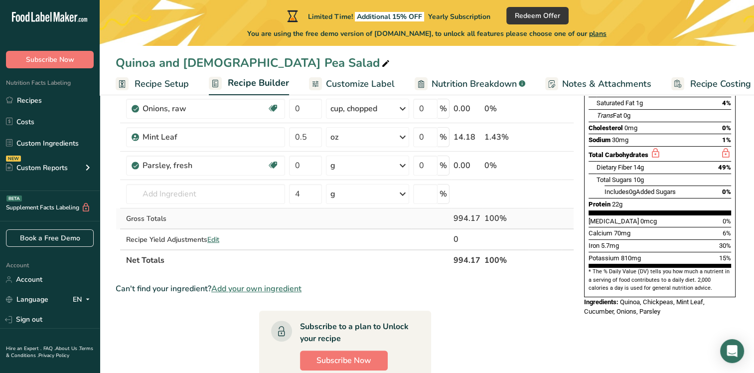
scroll to position [100, 0]
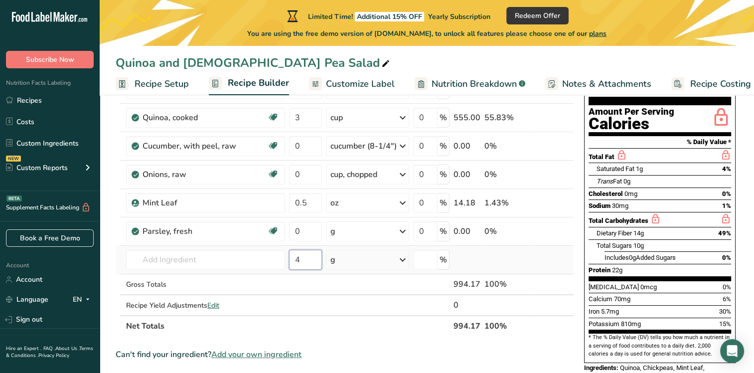
click at [296, 258] on input "4" at bounding box center [305, 260] width 33 height 20
click at [235, 259] on input "text" at bounding box center [205, 260] width 159 height 20
click at [317, 259] on input "4" at bounding box center [305, 260] width 33 height 20
drag, startPoint x: 315, startPoint y: 259, endPoint x: 263, endPoint y: 260, distance: 52.3
click at [265, 260] on tr "Extra Virgin Olive Oil 4708 Mayonnaise, reduced fat, with olive oil 4053 Oil, o…" at bounding box center [344, 260] width 457 height 28
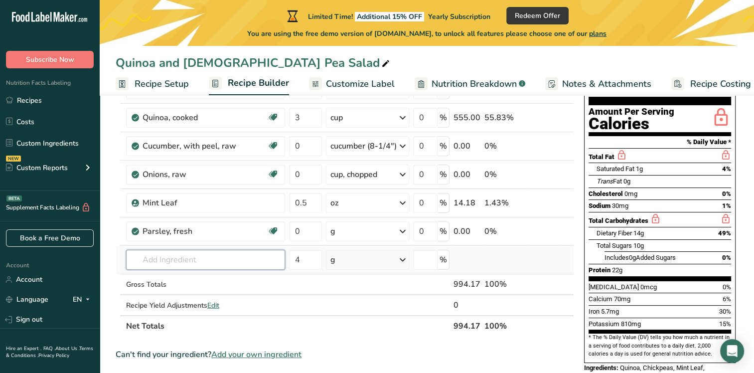
click at [223, 260] on input "text" at bounding box center [205, 260] width 159 height 20
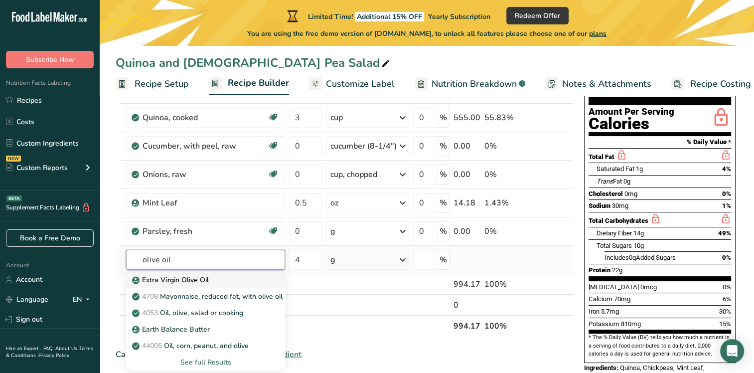
type input "olive oil"
click at [209, 279] on div "Extra Virgin Olive Oil" at bounding box center [197, 280] width 127 height 10
type input "Extra Virgin Olive Oil"
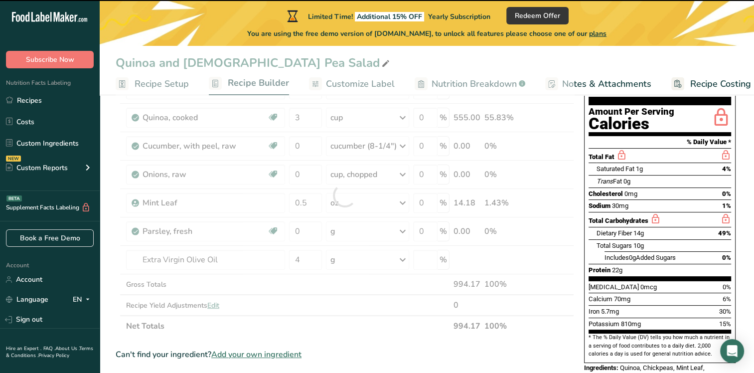
type input "0"
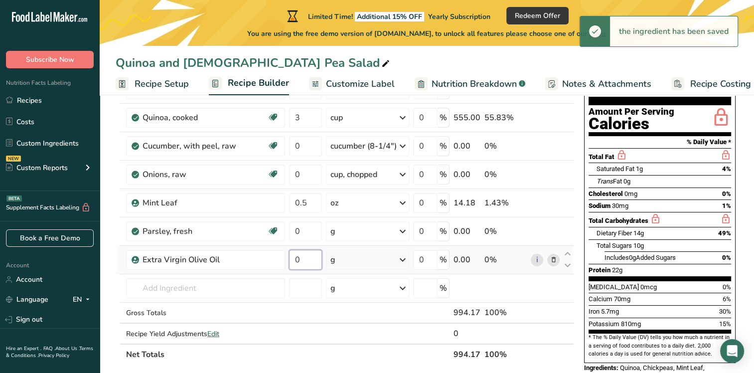
click at [315, 258] on input "0" at bounding box center [305, 260] width 33 height 20
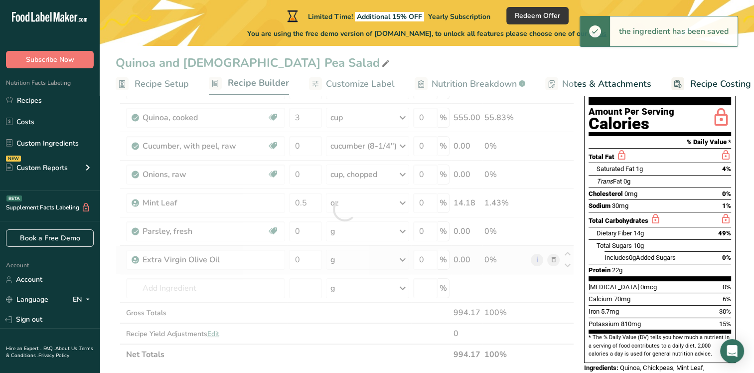
click at [399, 258] on div "Ingredient * Amount * Unit * Waste * .a-a{fill:#347362;}.b-a{fill:#fff;} Grams …" at bounding box center [345, 209] width 458 height 311
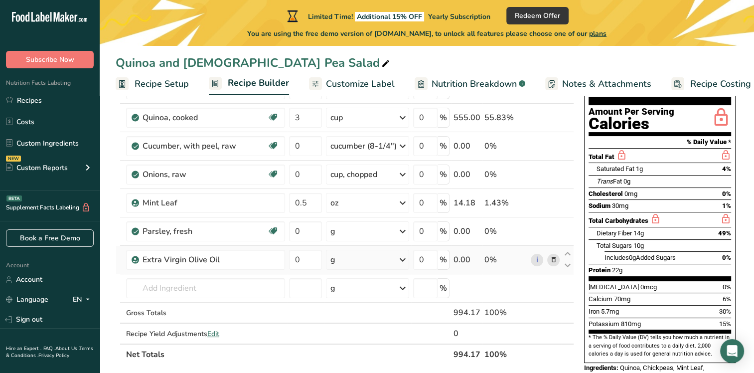
click at [409, 257] on icon at bounding box center [403, 260] width 12 height 18
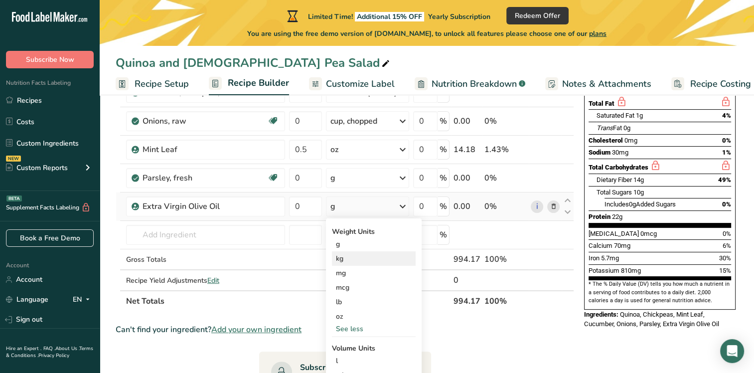
scroll to position [199, 0]
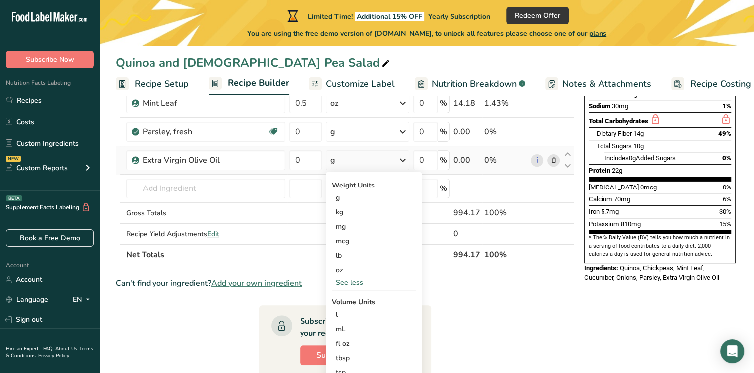
click at [363, 277] on div "See less" at bounding box center [374, 282] width 84 height 10
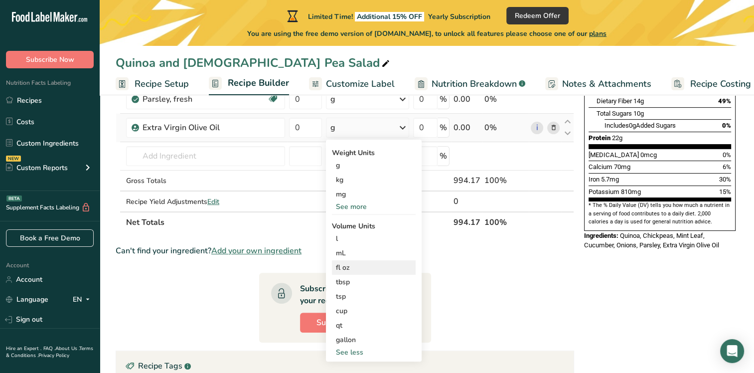
scroll to position [249, 0]
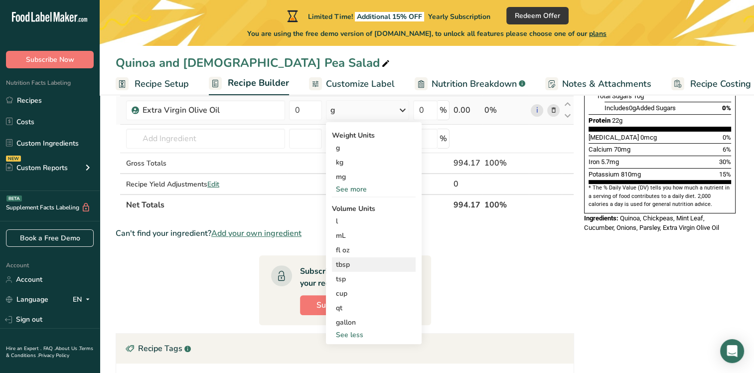
click at [355, 262] on div "tbsp" at bounding box center [374, 264] width 76 height 10
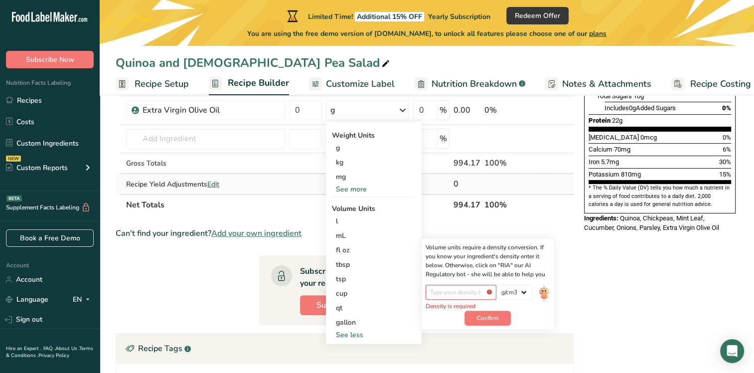
click at [266, 179] on div "Recipe Yield Adjustments Edit" at bounding box center [205, 184] width 159 height 10
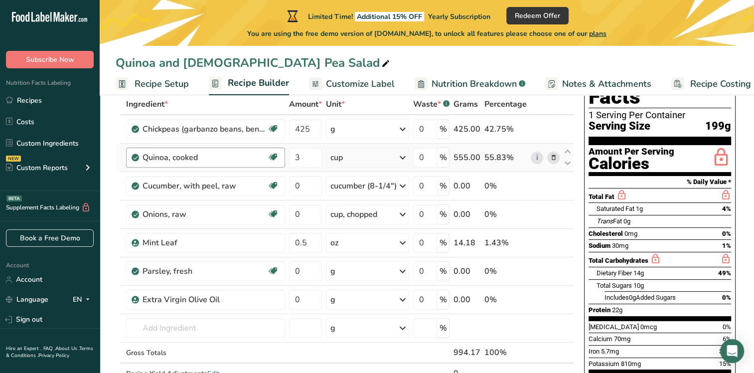
scroll to position [50, 0]
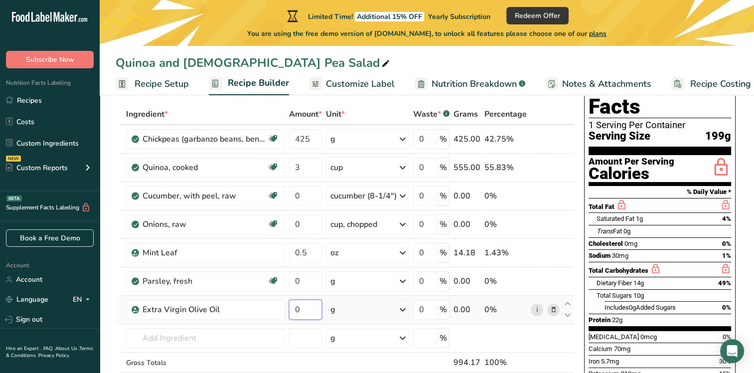
click at [307, 312] on input "0" at bounding box center [305, 309] width 33 height 20
drag, startPoint x: 309, startPoint y: 308, endPoint x: 287, endPoint y: 308, distance: 22.4
click at [287, 308] on td "0" at bounding box center [305, 309] width 37 height 28
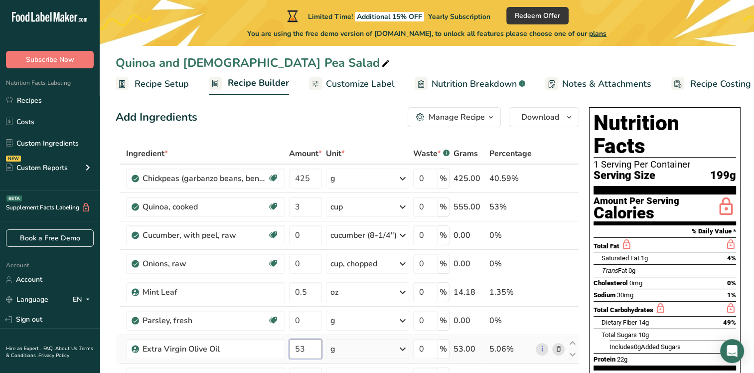
scroll to position [0, 0]
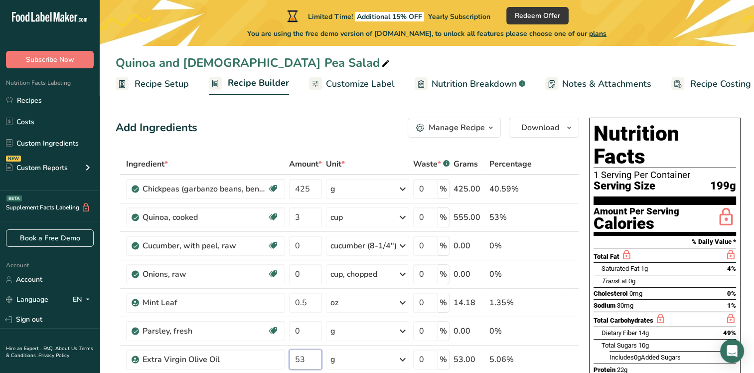
type input "53"
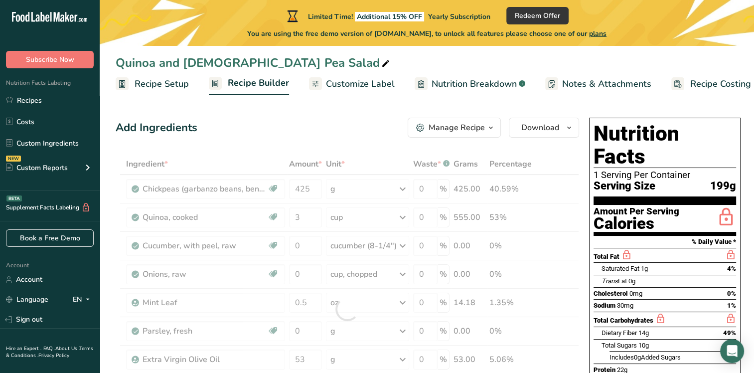
click at [495, 119] on button "Manage Recipe" at bounding box center [454, 128] width 93 height 20
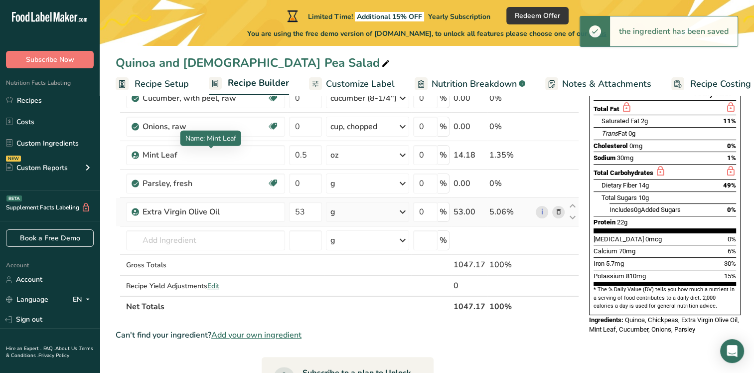
scroll to position [149, 0]
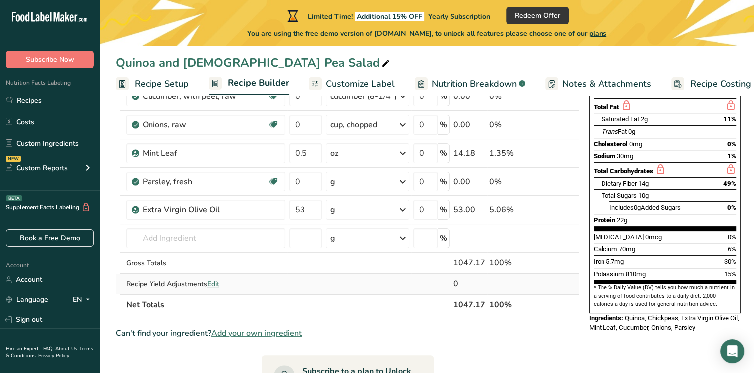
click at [215, 282] on span "Edit" at bounding box center [213, 283] width 12 height 9
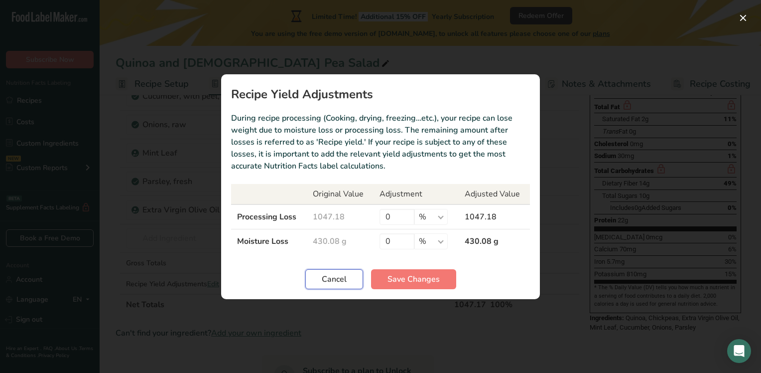
click at [328, 279] on span "Cancel" at bounding box center [334, 279] width 25 height 12
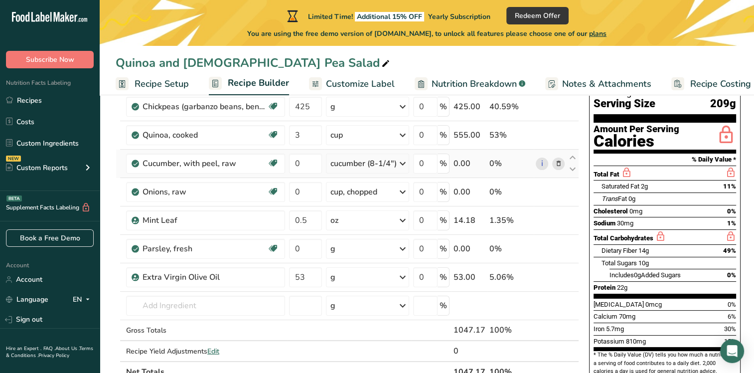
scroll to position [100, 0]
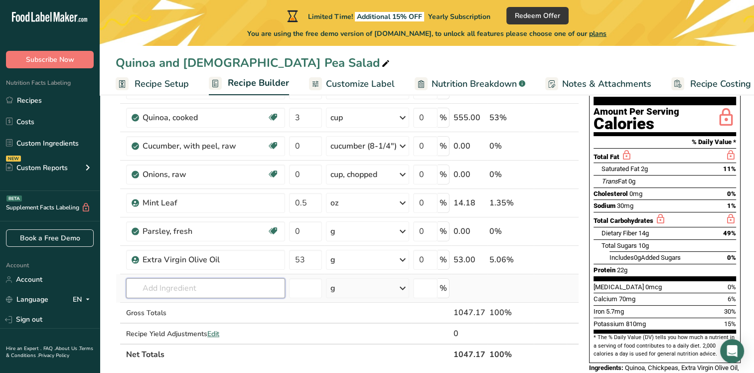
click at [177, 284] on input "text" at bounding box center [205, 288] width 159 height 20
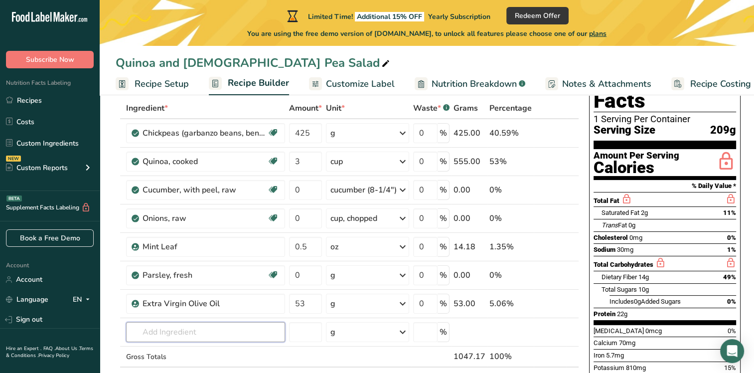
scroll to position [50, 0]
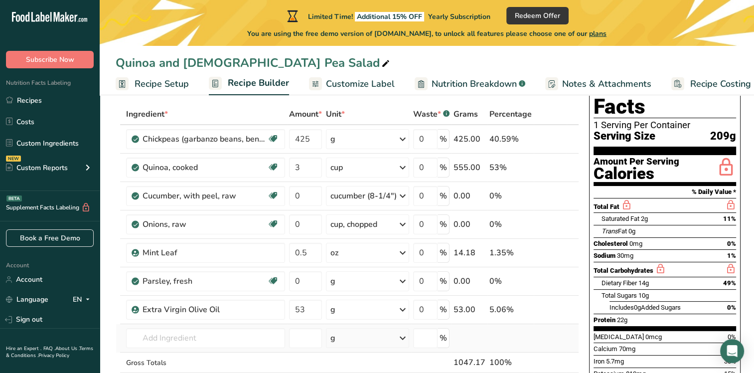
click at [220, 326] on td "Extra Virgin Olive Oil 4708 Mayonnaise, reduced fat, with olive oil 4053 Oil, o…" at bounding box center [205, 338] width 163 height 28
click at [215, 335] on input "text" at bounding box center [205, 338] width 159 height 20
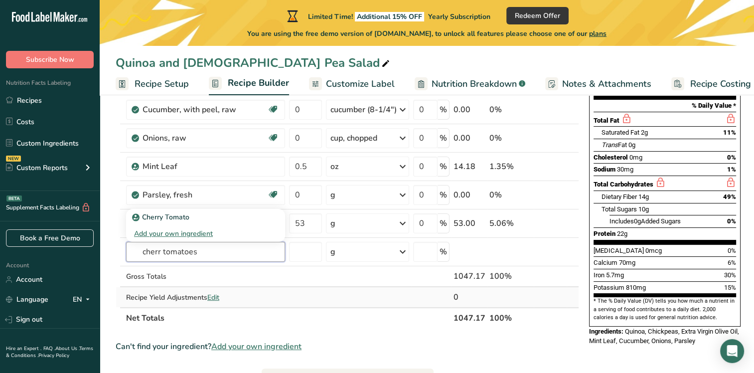
scroll to position [149, 0]
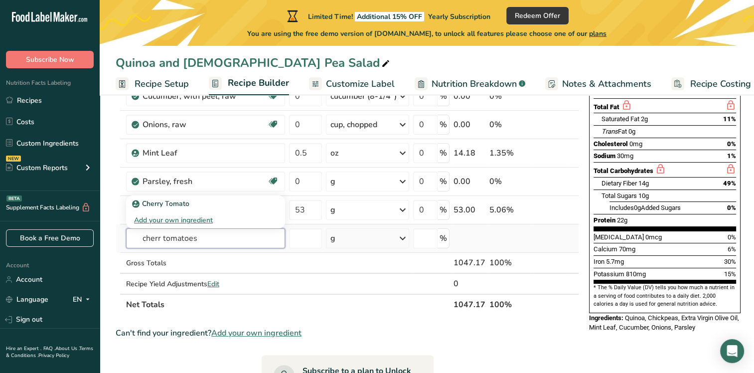
type input "cherr tomatoes"
click at [335, 236] on div "g" at bounding box center [332, 238] width 5 height 12
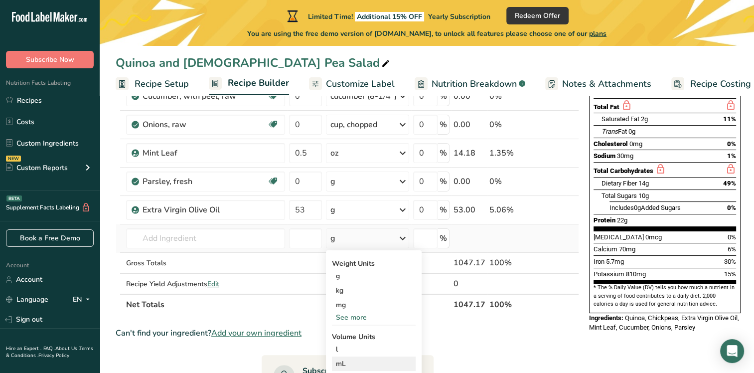
scroll to position [199, 0]
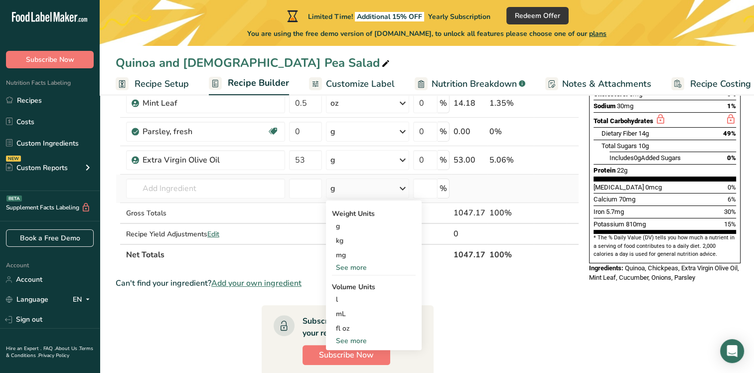
click at [359, 268] on div "See more" at bounding box center [374, 267] width 84 height 10
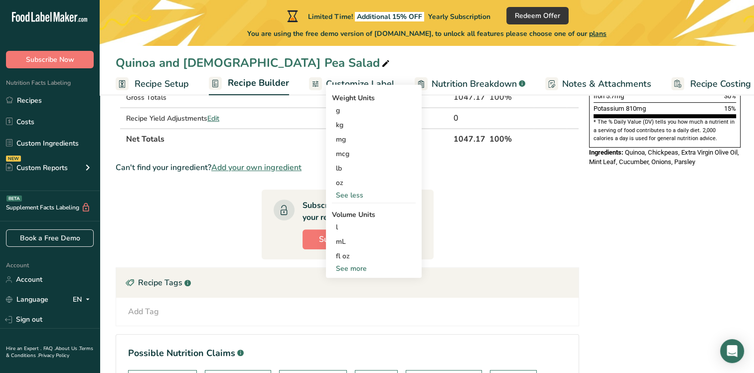
scroll to position [349, 0]
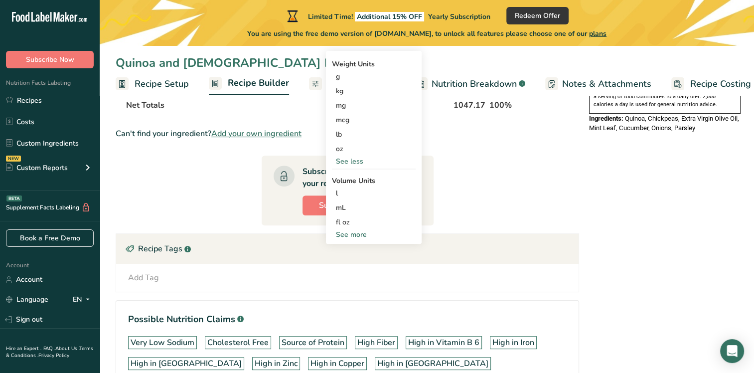
click at [364, 231] on div "See more" at bounding box center [374, 234] width 84 height 10
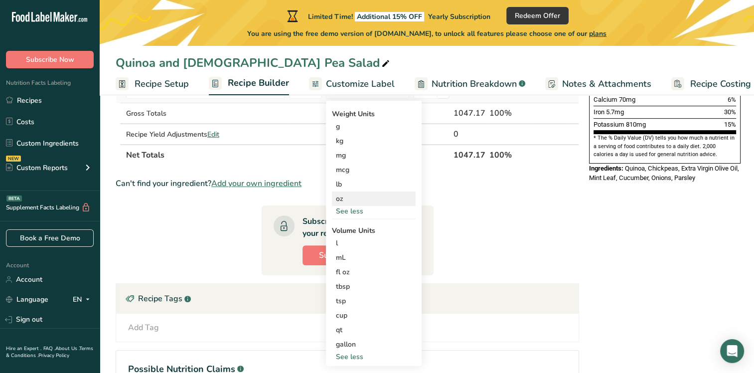
click at [354, 195] on div "oz" at bounding box center [374, 198] width 84 height 14
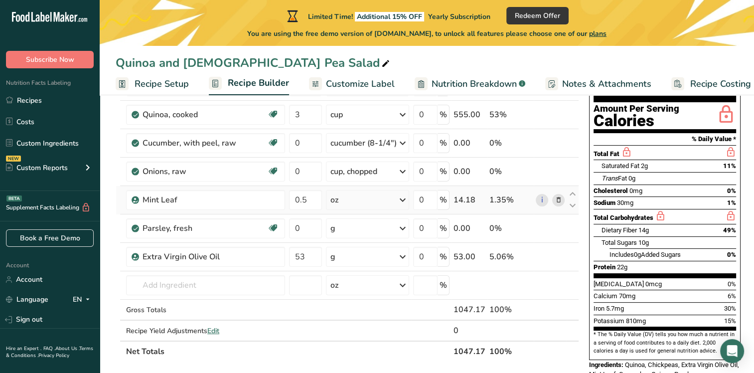
scroll to position [100, 0]
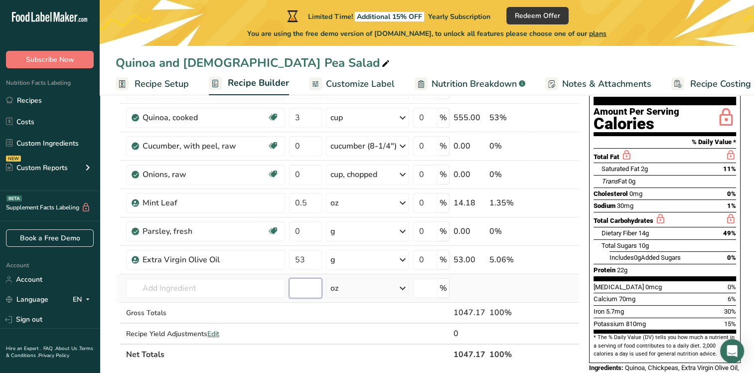
click at [303, 290] on input "number" at bounding box center [305, 288] width 33 height 20
type input "10"
click at [174, 286] on input "text" at bounding box center [205, 288] width 159 height 20
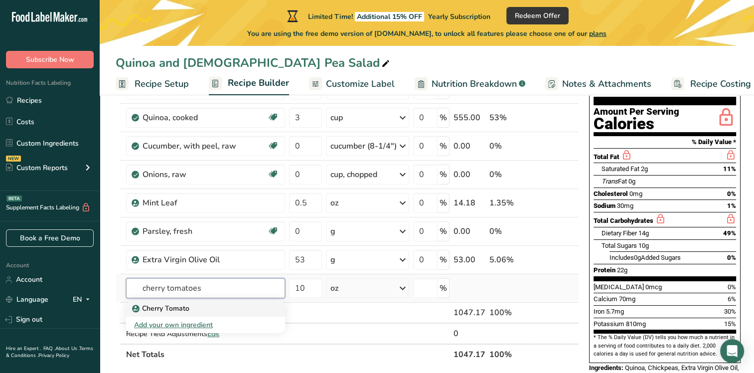
type input "cherry tomatoes"
click at [177, 307] on p "Cherry Tomato" at bounding box center [161, 308] width 55 height 10
type input "Cherry Tomato"
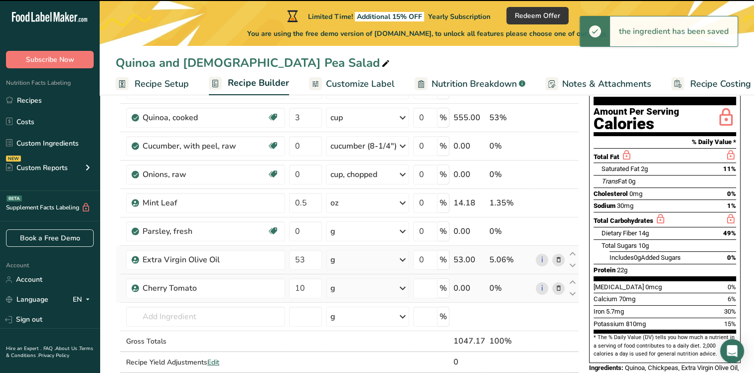
type input "0"
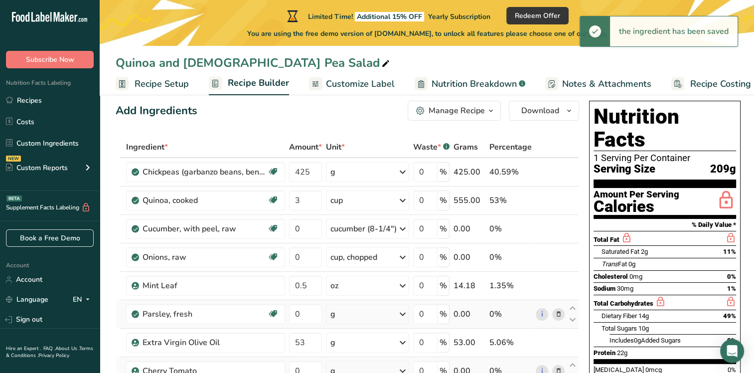
scroll to position [0, 0]
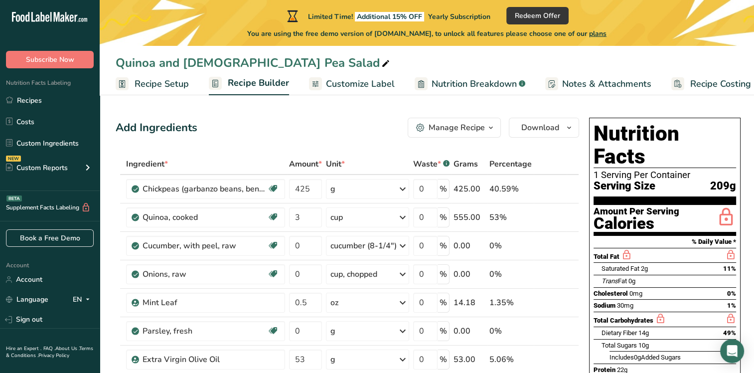
click at [179, 83] on span "Recipe Setup" at bounding box center [162, 83] width 54 height 13
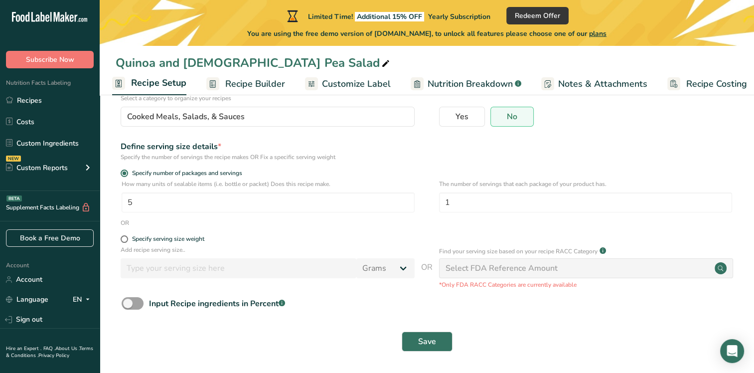
scroll to position [86, 0]
click at [193, 204] on input "5" at bounding box center [268, 202] width 293 height 20
click at [462, 201] on input "1" at bounding box center [585, 202] width 293 height 20
drag, startPoint x: 166, startPoint y: 198, endPoint x: 87, endPoint y: 193, distance: 79.4
click at [87, 193] on div ".a-20{fill:#fff;} Subscribe Now Nutrition Facts Labeling Recipes Costs Custom I…" at bounding box center [377, 143] width 754 height 459
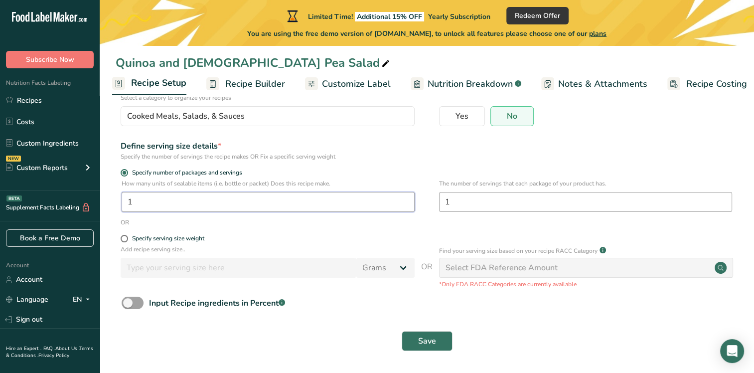
type input "1"
drag, startPoint x: 465, startPoint y: 207, endPoint x: 470, endPoint y: 204, distance: 5.8
click at [466, 207] on input "1" at bounding box center [585, 202] width 293 height 20
drag, startPoint x: 466, startPoint y: 200, endPoint x: 435, endPoint y: 200, distance: 31.4
click at [435, 200] on div "How many units of sealable items (i.e. bottle or packet) Does this recipe make.…" at bounding box center [427, 198] width 622 height 39
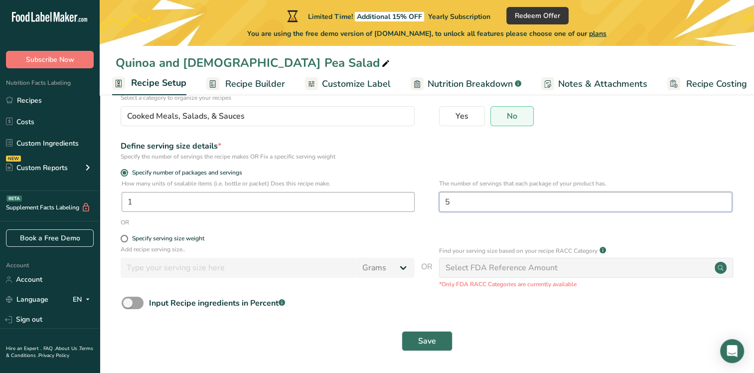
type input "5"
click at [369, 207] on input "1" at bounding box center [268, 202] width 293 height 20
click at [126, 237] on span at bounding box center [124, 238] width 7 height 7
click at [126, 237] on input "Specify serving size weight" at bounding box center [124, 238] width 6 height 6
radio input "true"
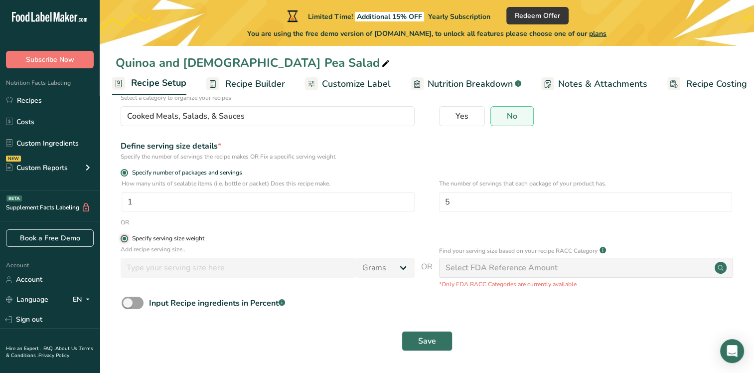
radio input "false"
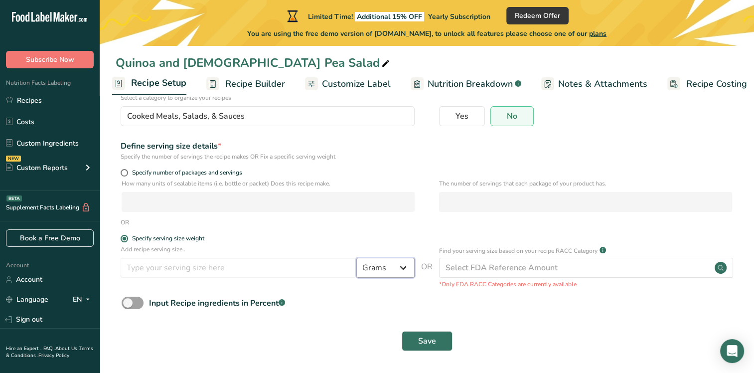
click at [400, 270] on select "Grams kg mg mcg lb oz l mL fl oz tbsp tsp cup qt gallon" at bounding box center [385, 268] width 58 height 20
select select "21"
click at [356, 258] on select "Grams kg mg mcg lb oz l mL fl oz tbsp tsp cup qt gallon" at bounding box center [385, 268] width 58 height 20
select select "22"
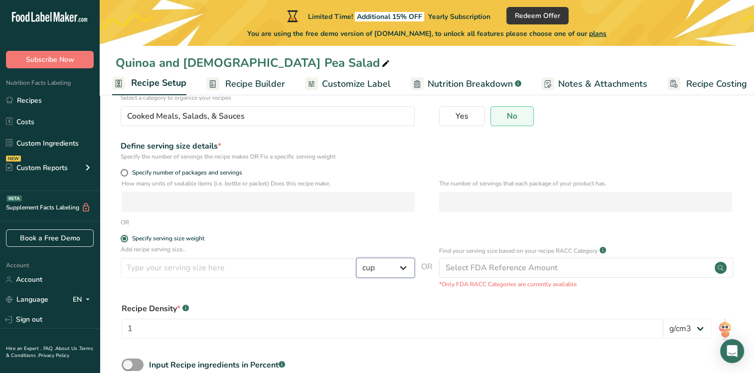
click at [403, 263] on select "Grams kg mg mcg lb oz l mL fl oz tbsp tsp cup qt gallon" at bounding box center [385, 268] width 58 height 20
click at [312, 246] on p "Add recipe serving size.." at bounding box center [268, 249] width 294 height 9
click at [123, 173] on span at bounding box center [124, 172] width 7 height 7
click at [123, 173] on input "Specify number of packages and servings" at bounding box center [124, 172] width 6 height 6
radio input "true"
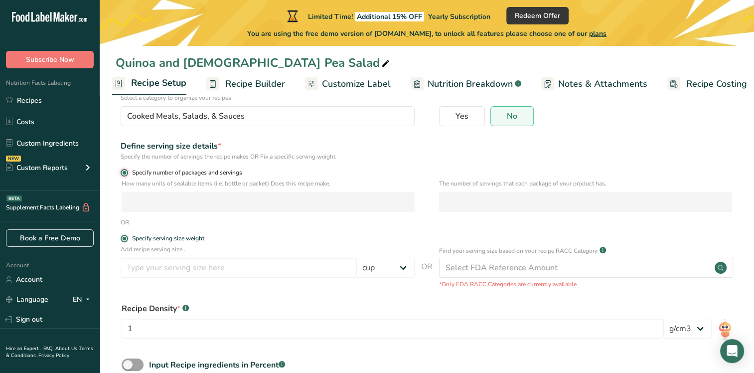
radio input "false"
select select "0"
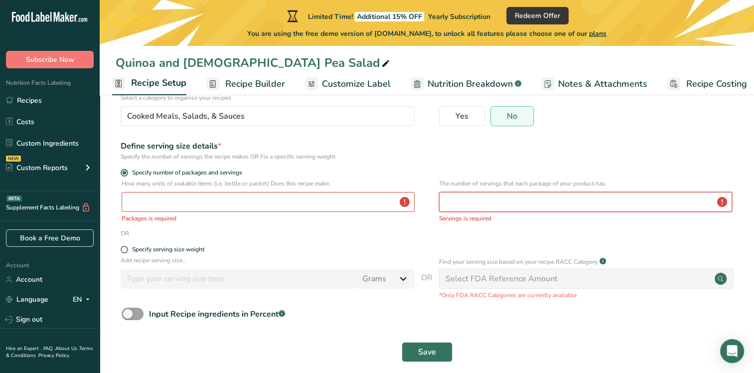
click at [499, 203] on input "number" at bounding box center [585, 202] width 293 height 20
type input "5"
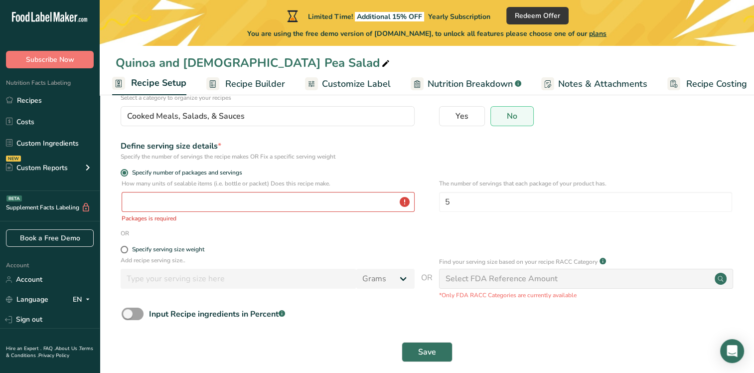
click at [305, 241] on form "Recipe name * Quinoa and [DEMOGRAPHIC_DATA] Pea Salad Recipe code .a-a{fill:#34…" at bounding box center [427, 199] width 622 height 336
click at [253, 204] on input "number" at bounding box center [268, 202] width 293 height 20
click at [390, 226] on div "How many units of sealable items (i.e. bottle or packet) Does this recipe make.…" at bounding box center [427, 204] width 622 height 50
click at [291, 229] on div "OR" at bounding box center [427, 233] width 622 height 9
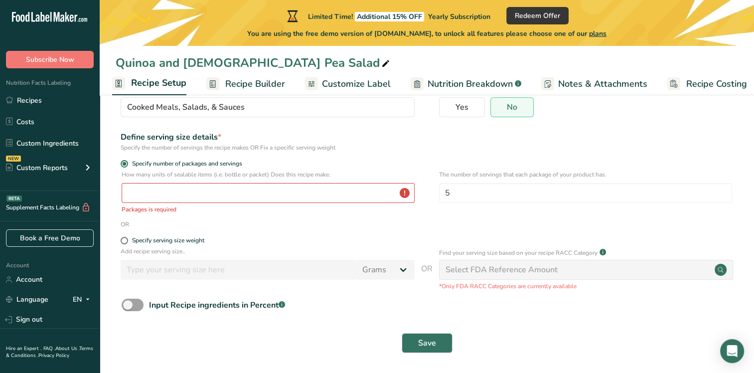
scroll to position [98, 0]
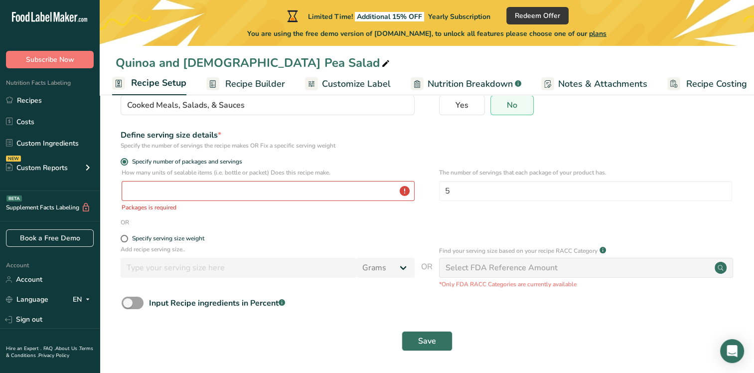
click at [488, 261] on div "Select FDA Reference Amount" at bounding box center [586, 268] width 294 height 20
click at [586, 273] on div "Select FDA Reference Amount" at bounding box center [586, 268] width 294 height 20
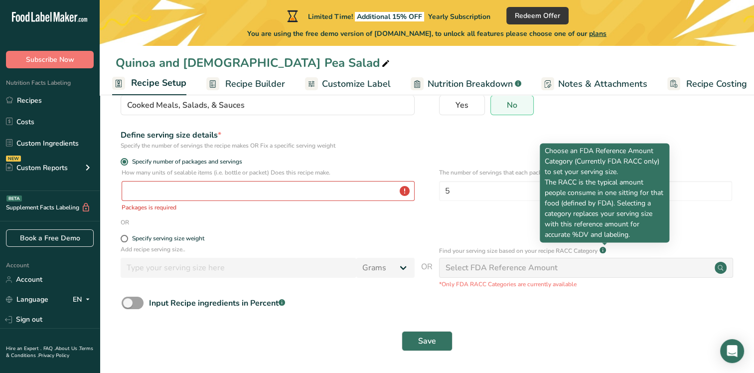
click at [604, 250] on rect at bounding box center [602, 250] width 6 height 6
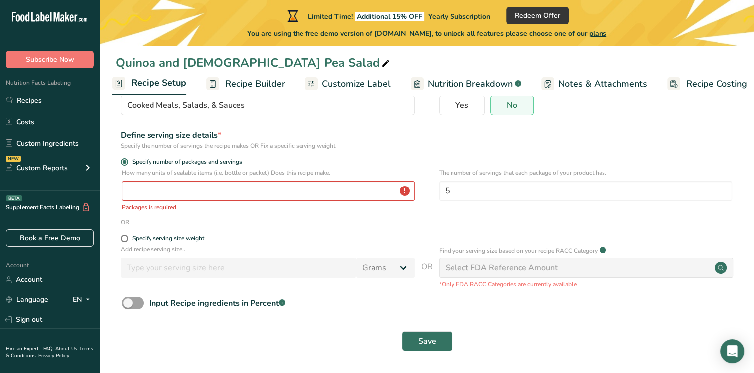
click at [725, 268] on circle at bounding box center [720, 268] width 12 height 12
click at [720, 268] on circle at bounding box center [720, 268] width 12 height 12
drag, startPoint x: 248, startPoint y: 255, endPoint x: 224, endPoint y: 268, distance: 27.2
click at [247, 256] on div "Add recipe serving size.. Grams kg mg mcg lb oz l mL fl oz tbsp tsp cup qt gall…" at bounding box center [268, 264] width 294 height 38
click at [134, 304] on span at bounding box center [133, 302] width 22 height 12
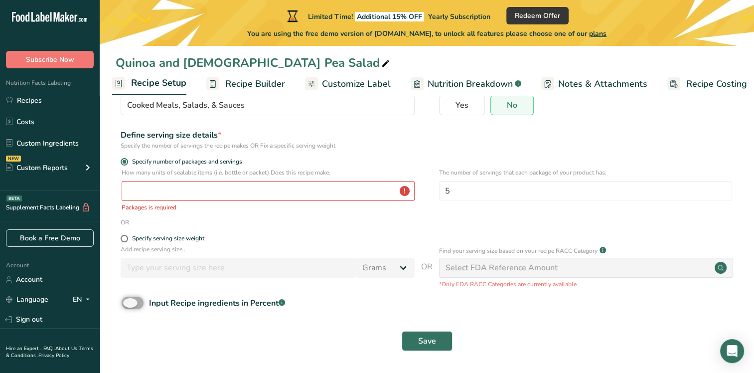
click at [128, 304] on input "Input Recipe ingredients in Percent .a-a{fill:#347362;}.b-a{fill:#fff;}" at bounding box center [125, 302] width 6 height 6
checkbox input "true"
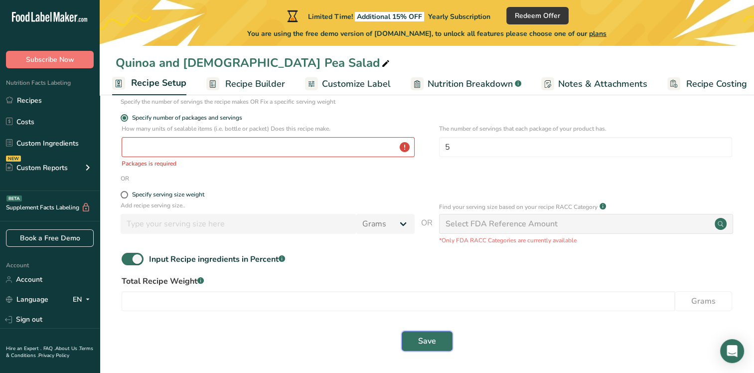
click at [439, 338] on button "Save" at bounding box center [427, 341] width 51 height 20
click at [256, 91] on link "Recipe Builder" at bounding box center [245, 84] width 79 height 22
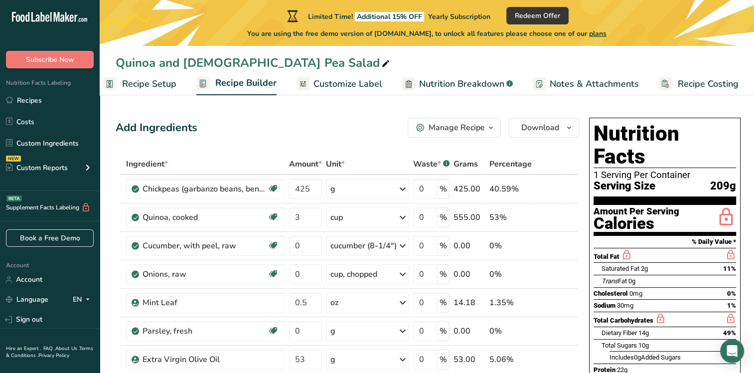
click at [347, 89] on span "Customize Label" at bounding box center [347, 83] width 69 height 13
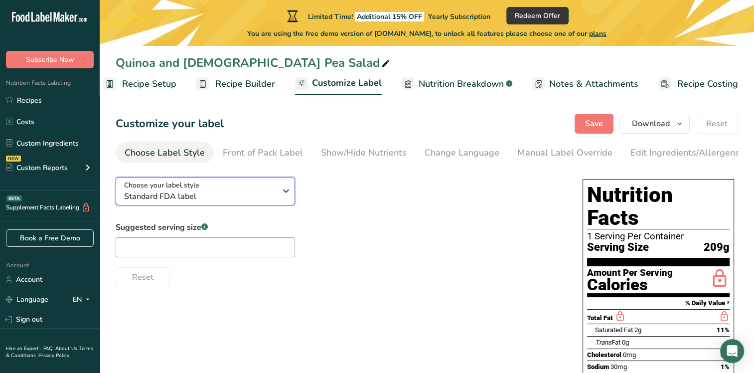
click at [252, 197] on span "Standard FDA label" at bounding box center [200, 196] width 152 height 12
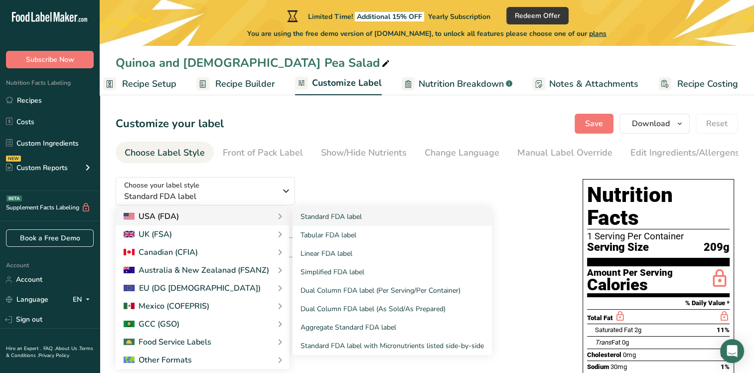
click at [249, 214] on div "USA (FDA)" at bounding box center [202, 216] width 157 height 12
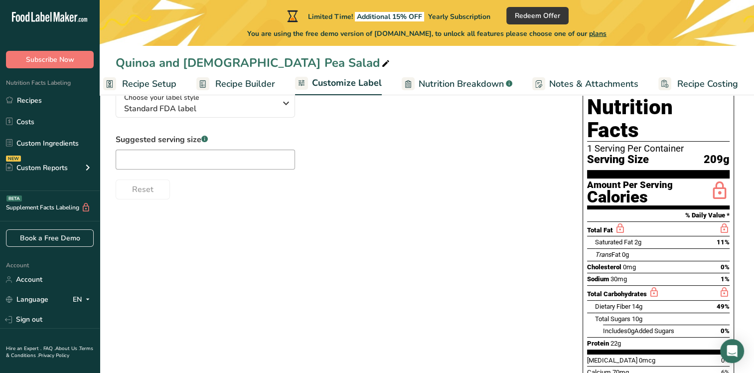
scroll to position [100, 0]
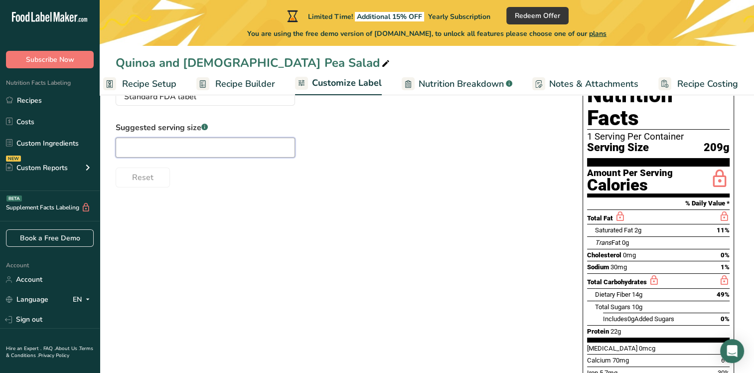
click at [246, 148] on input "text" at bounding box center [205, 148] width 179 height 20
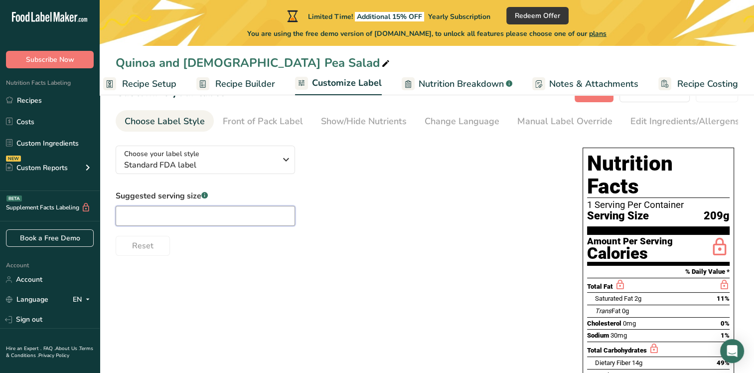
scroll to position [0, 0]
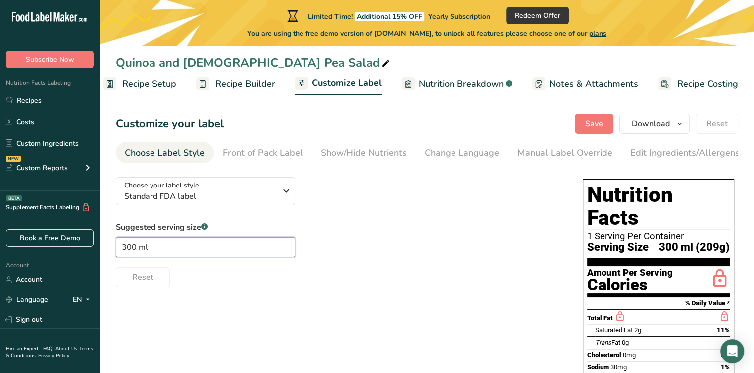
type input "300 ml"
click at [464, 262] on div "Suggested serving size .a-a{fill:#347362;}.b-a{fill:#fff;} 300 ml Reset" at bounding box center [339, 254] width 447 height 66
click at [272, 155] on div "Front of Pack Label" at bounding box center [263, 152] width 80 height 13
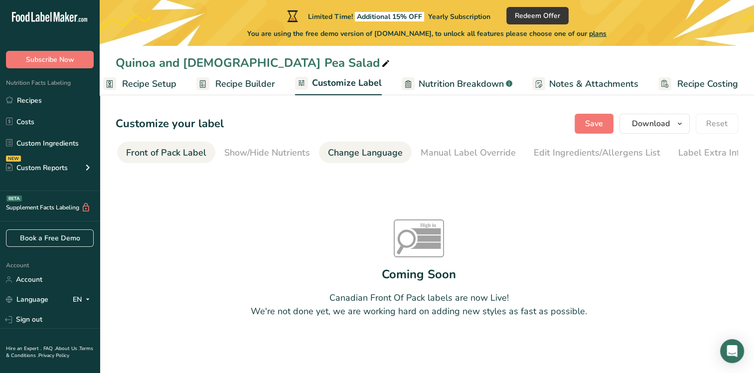
click at [361, 159] on div "Change Language" at bounding box center [365, 152] width 75 height 13
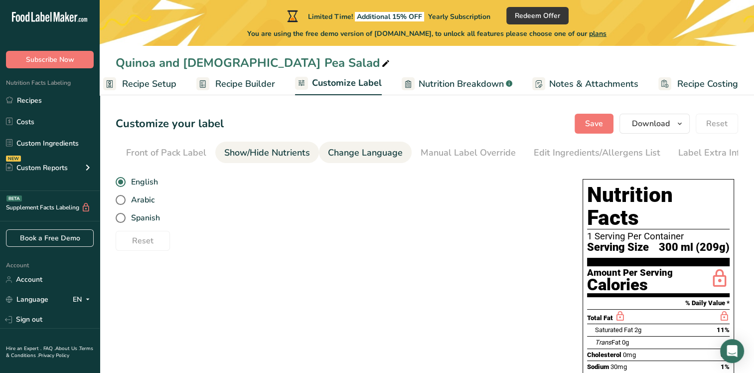
scroll to position [0, 102]
click at [283, 153] on div "Show/Hide Nutrients" at bounding box center [262, 152] width 86 height 13
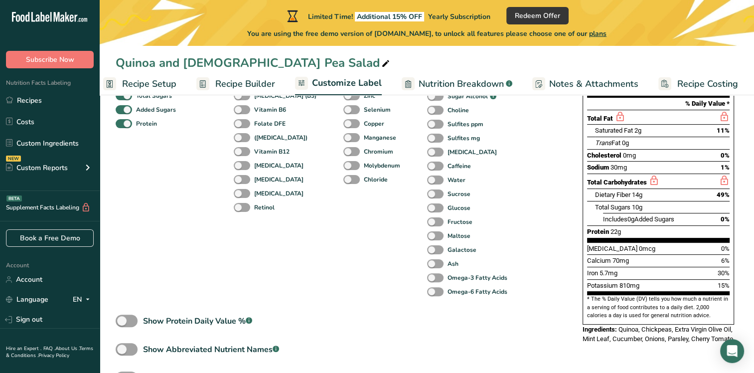
scroll to position [50, 0]
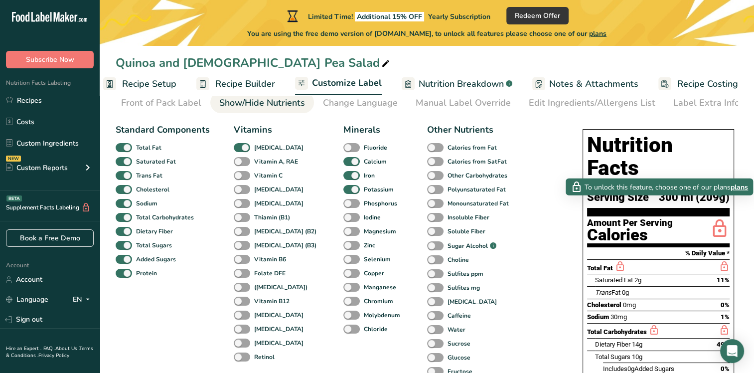
click at [723, 217] on icon at bounding box center [719, 228] width 20 height 23
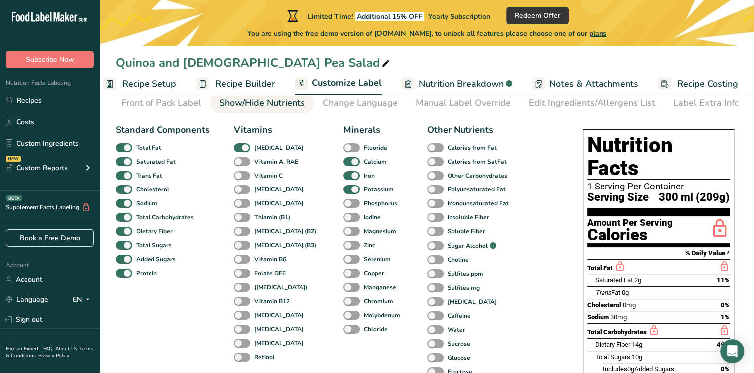
click at [722, 217] on icon at bounding box center [719, 228] width 20 height 23
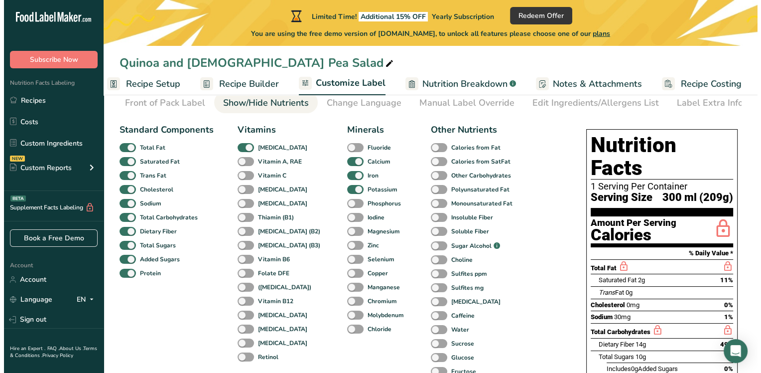
scroll to position [0, 0]
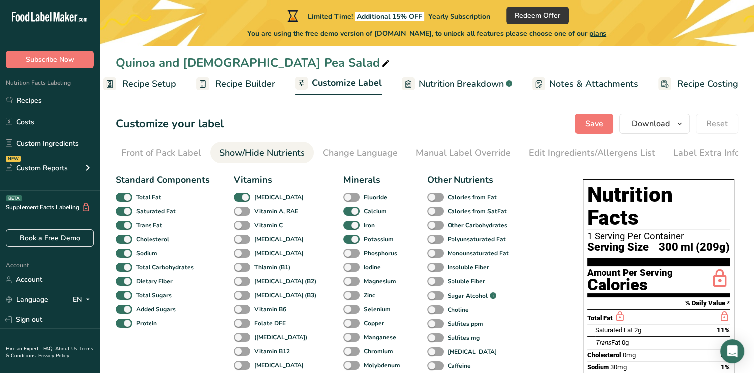
click at [220, 79] on span "Recipe Builder" at bounding box center [245, 83] width 60 height 13
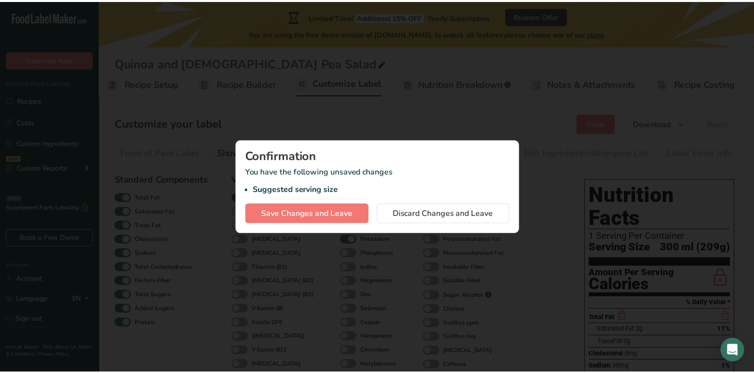
scroll to position [0, 5]
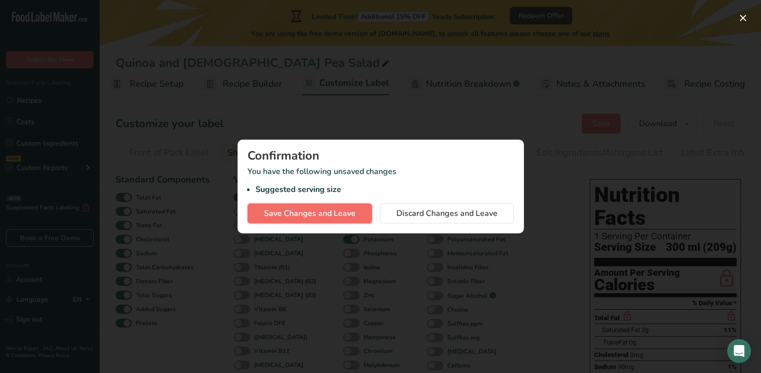
click at [329, 210] on span "Save Changes and Leave" at bounding box center [310, 213] width 92 height 12
